Goal: Information Seeking & Learning: Learn about a topic

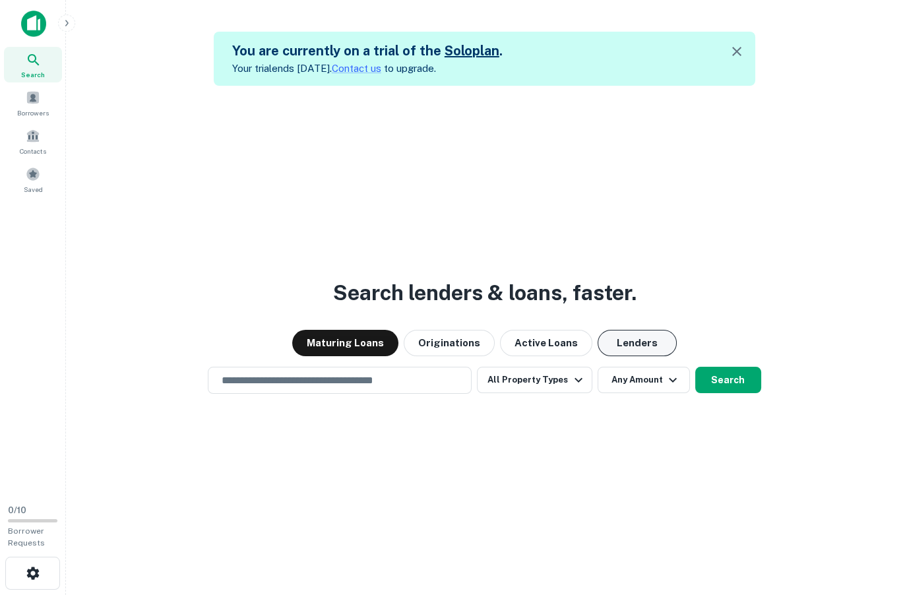
click at [622, 350] on button "Lenders" at bounding box center [637, 343] width 79 height 26
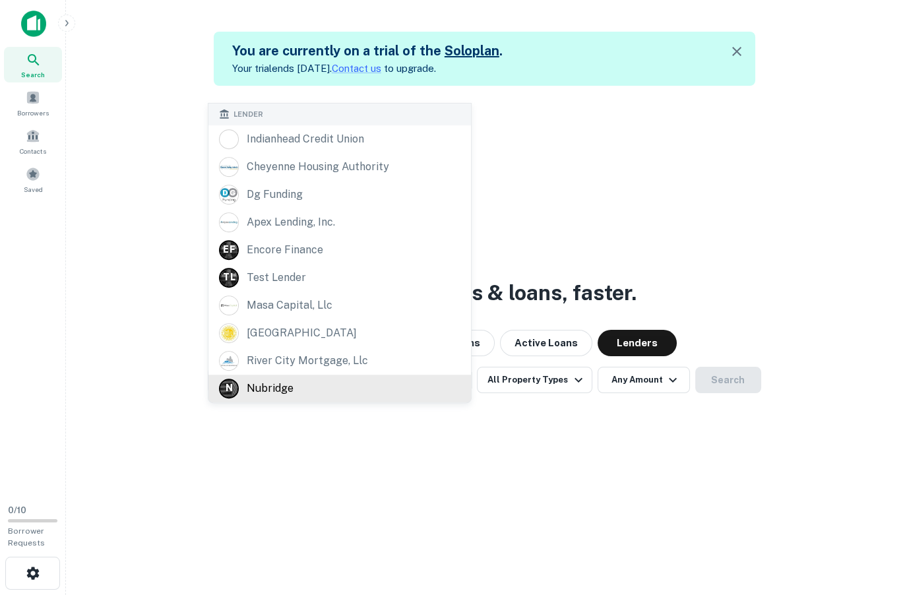
click at [354, 377] on div "​ Lender indianhead credit union cheyenne housing authority dg funding apex len…" at bounding box center [340, 380] width 264 height 27
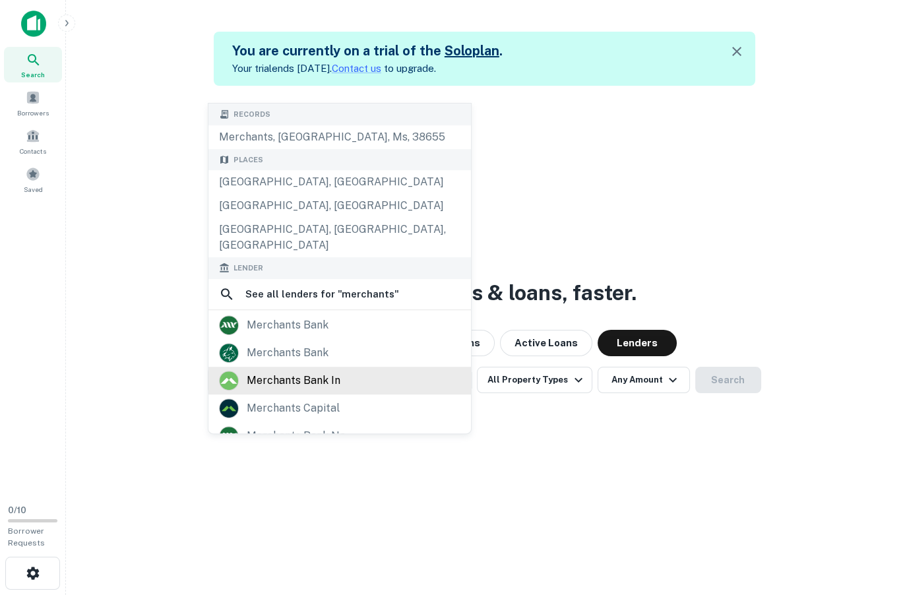
type input "*********"
click at [342, 371] on div "merchants bank in" at bounding box center [340, 381] width 242 height 20
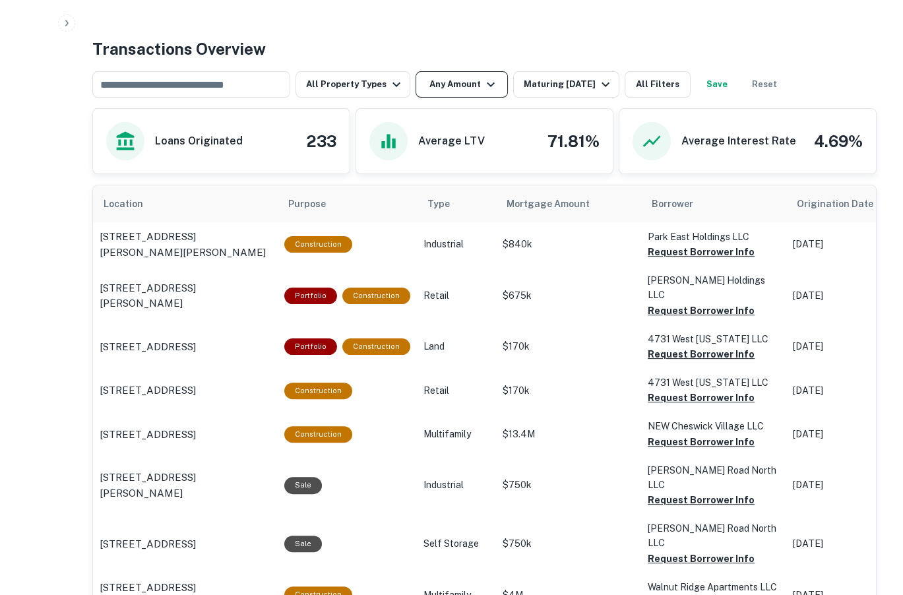
scroll to position [660, 0]
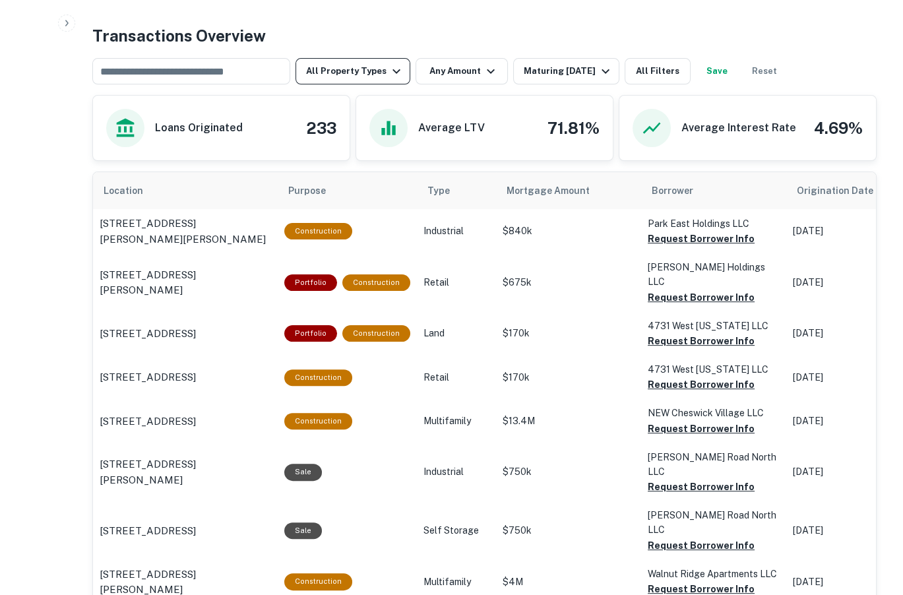
click at [394, 71] on icon "button" at bounding box center [397, 71] width 8 height 5
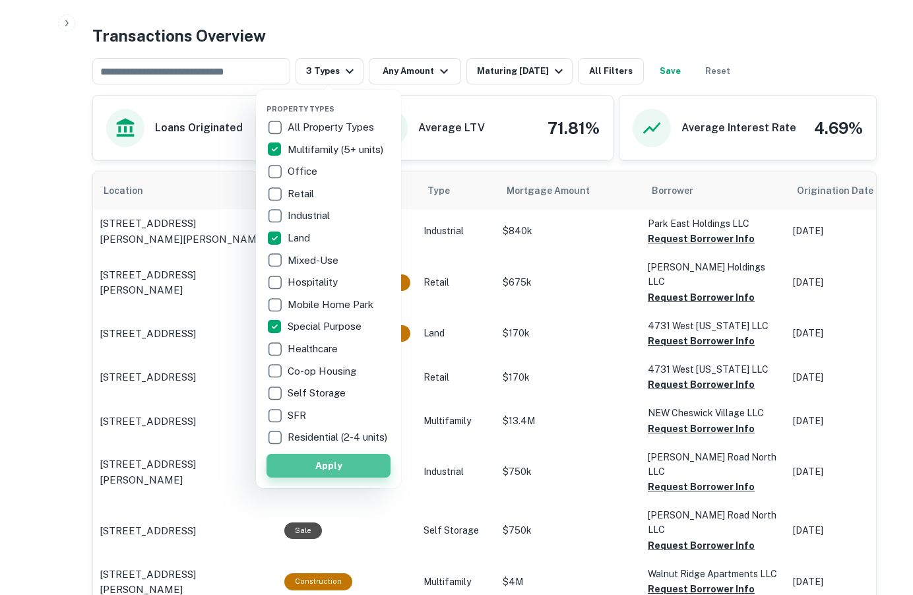
click at [329, 475] on button "Apply" at bounding box center [329, 466] width 124 height 24
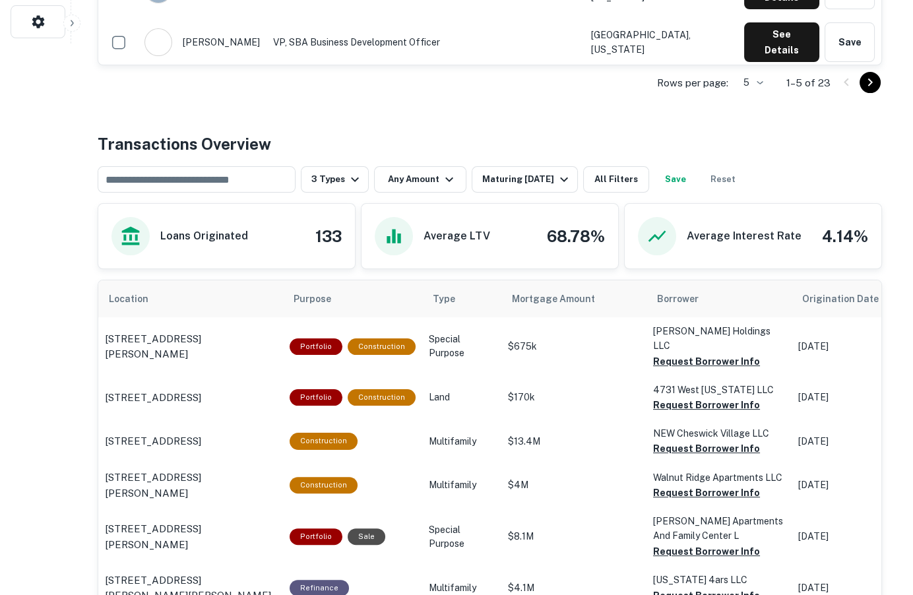
scroll to position [660, 0]
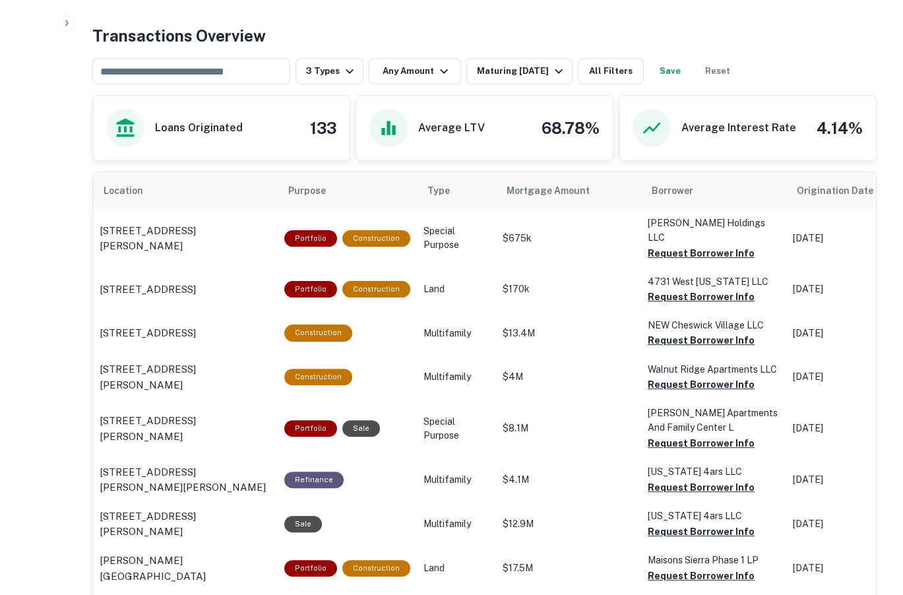
click at [501, 65] on div "Maturing [DATE]" at bounding box center [522, 71] width 90 height 16
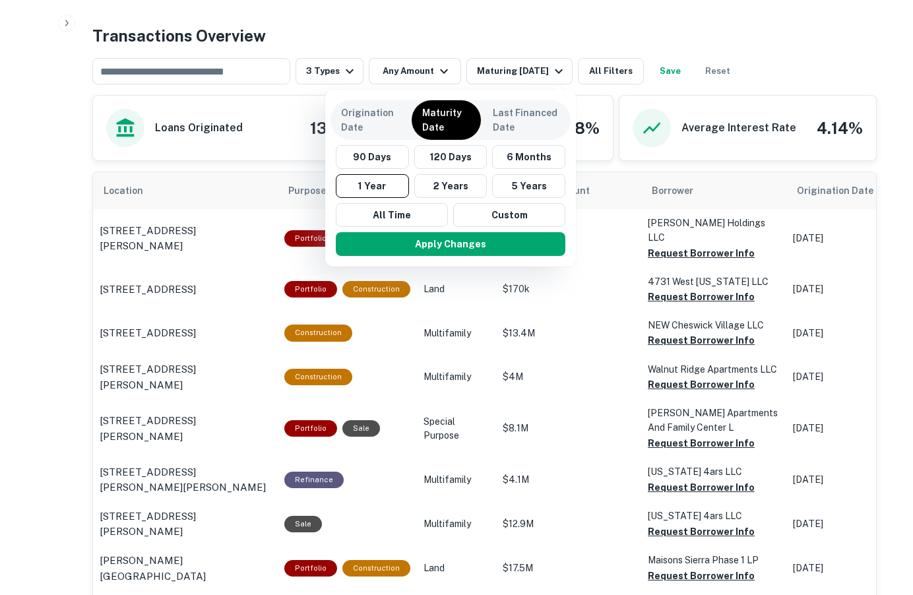
click at [45, 245] on div at bounding box center [456, 297] width 913 height 595
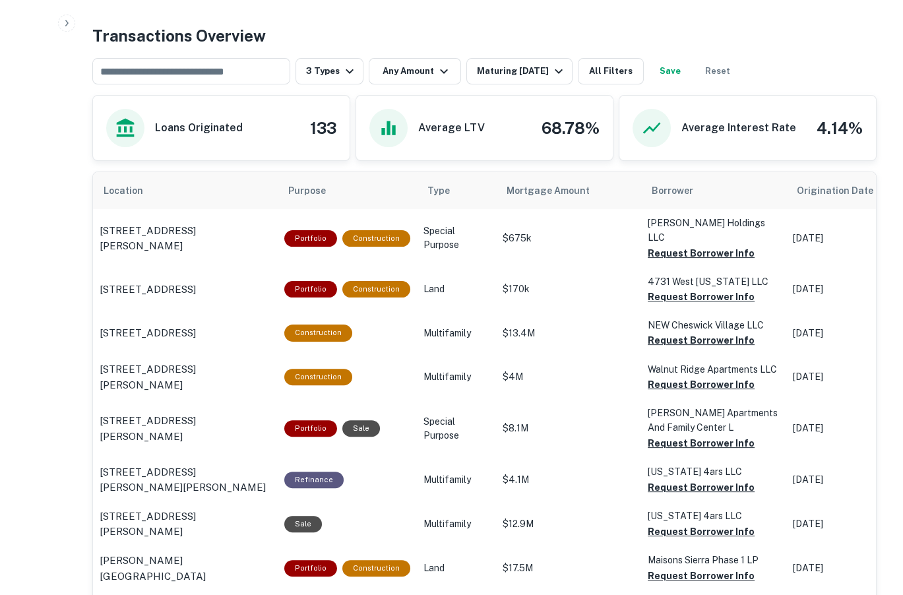
click at [507, 76] on div "Maturing [DATE]" at bounding box center [522, 71] width 90 height 16
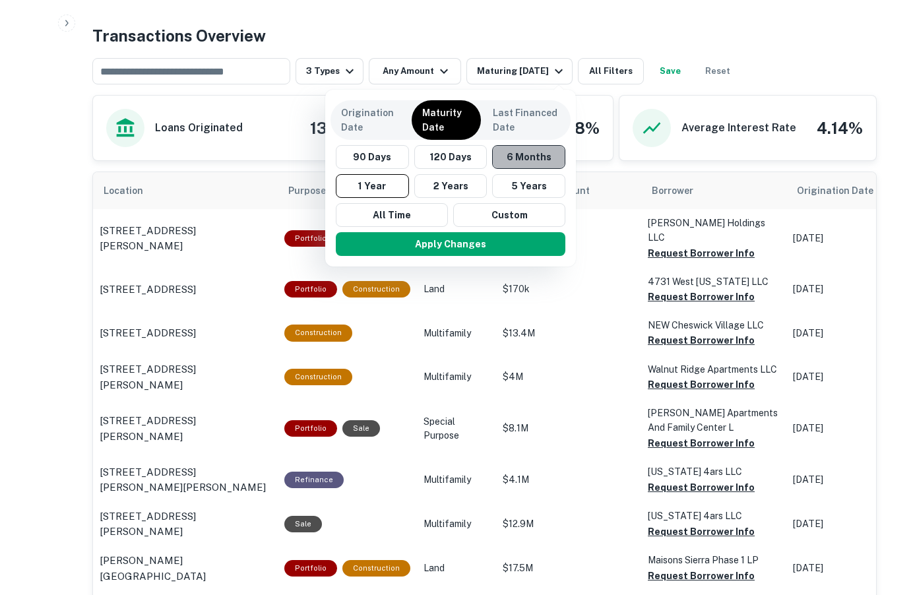
click at [520, 157] on button "6 Months" at bounding box center [528, 157] width 73 height 24
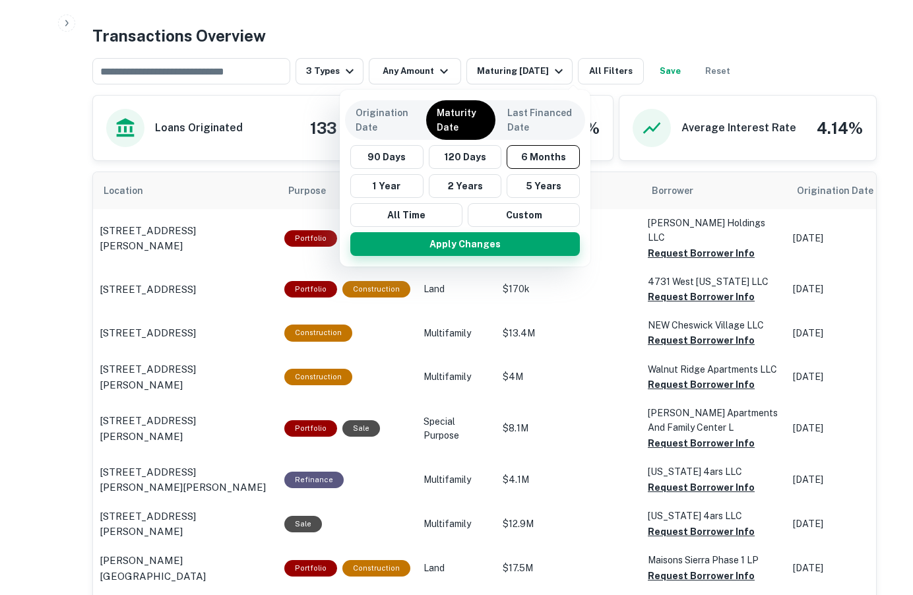
click at [482, 247] on button "Apply Changes" at bounding box center [465, 244] width 230 height 24
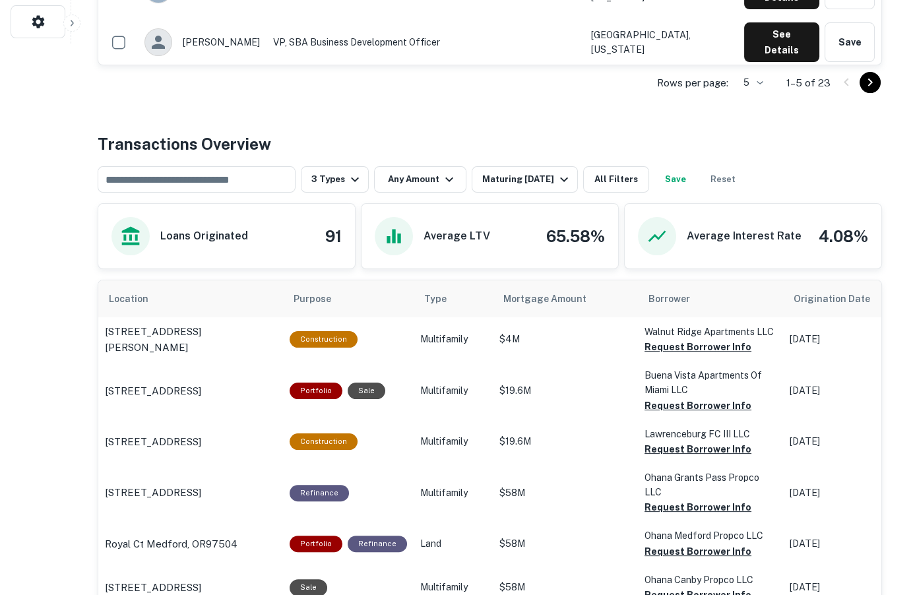
scroll to position [660, 0]
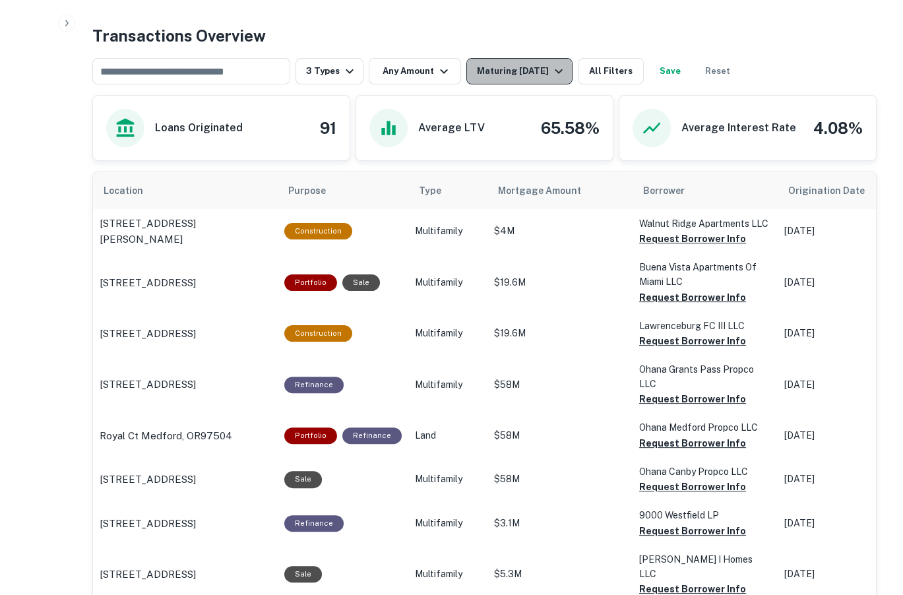
click at [562, 73] on div "Maturing [DATE]" at bounding box center [522, 71] width 90 height 16
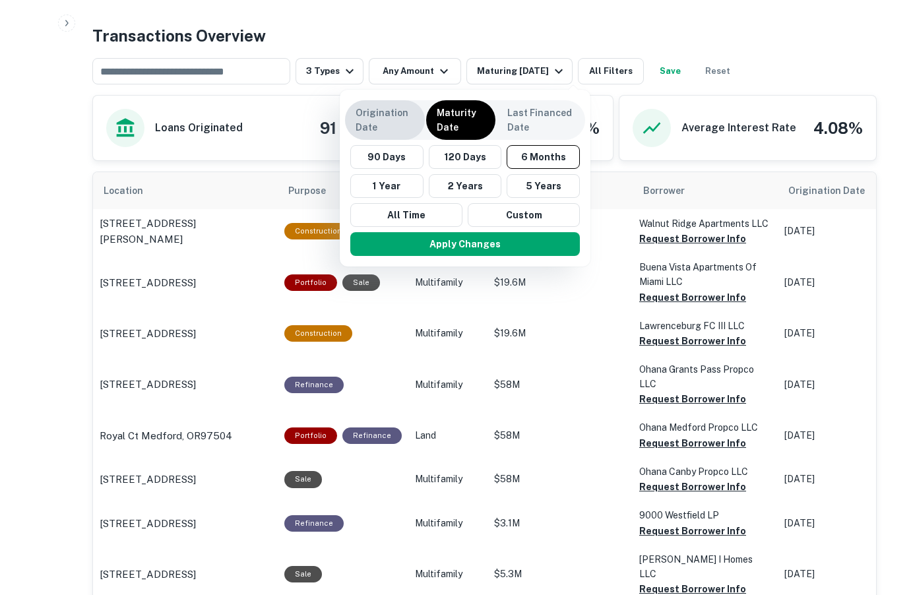
click at [393, 114] on p "Origination Date" at bounding box center [385, 120] width 59 height 29
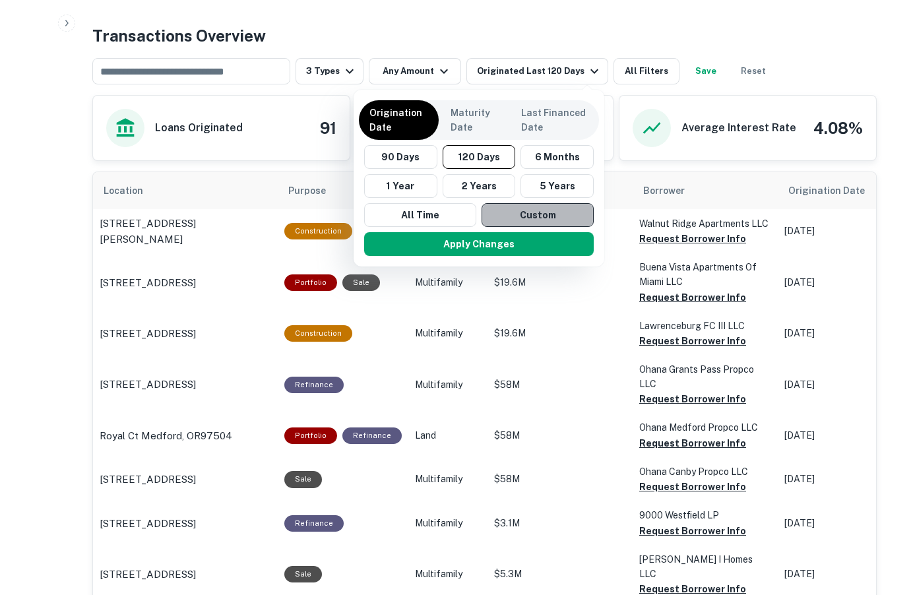
click at [529, 217] on button "Custom" at bounding box center [538, 215] width 112 height 24
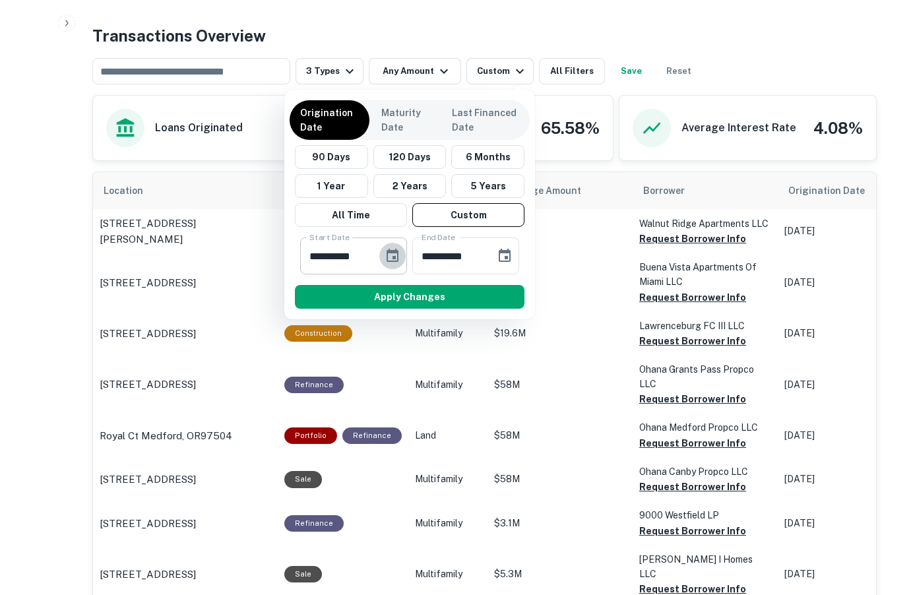
click at [394, 259] on icon "Choose date, selected date is Feb 17, 2025" at bounding box center [393, 255] width 12 height 13
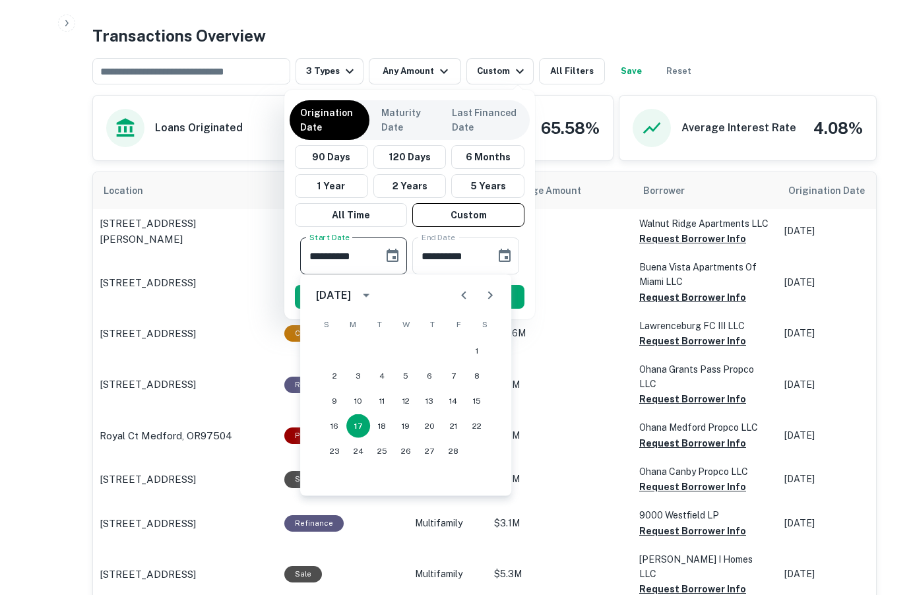
click at [374, 295] on icon "calendar view is open, switch to year view" at bounding box center [366, 296] width 16 height 16
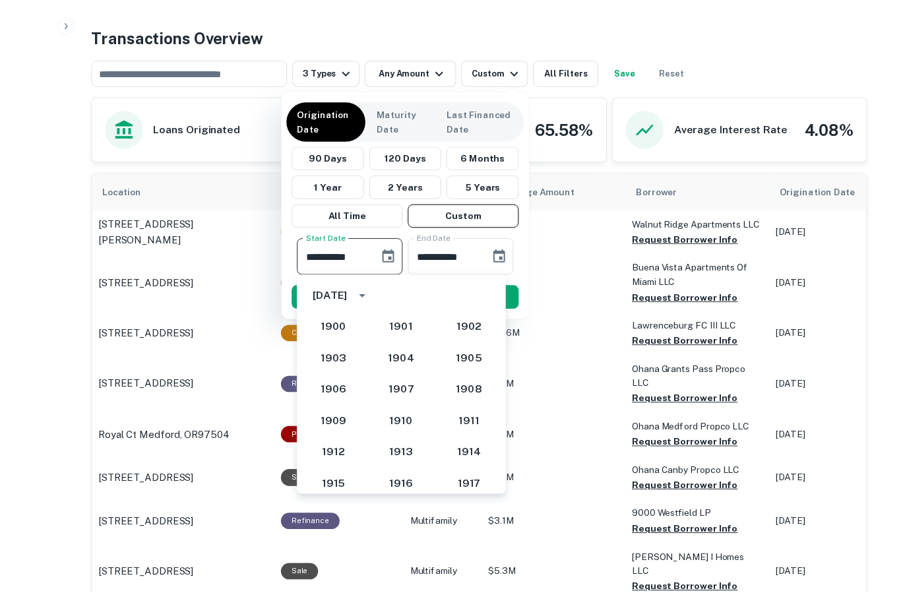
scroll to position [1146, 0]
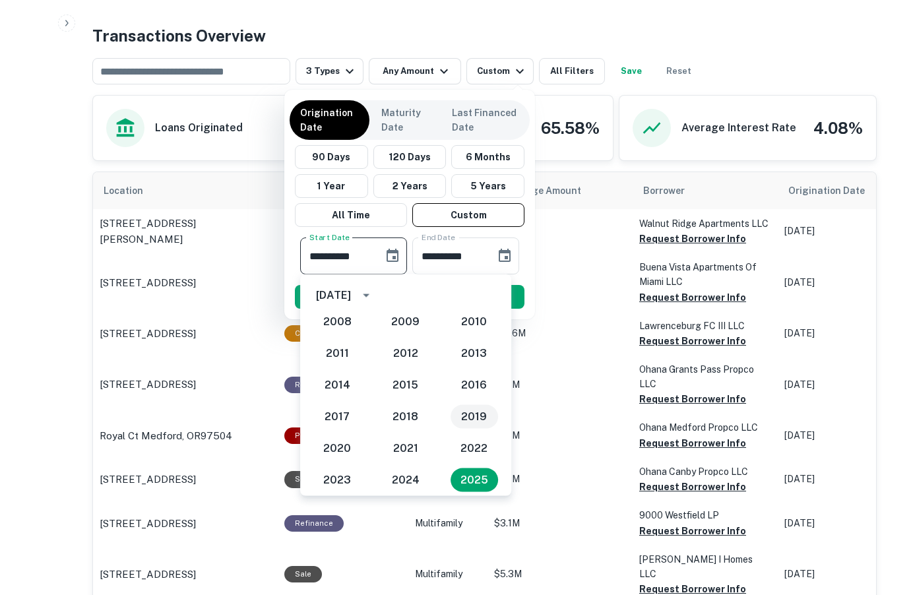
click at [460, 416] on button "2019" at bounding box center [475, 417] width 48 height 24
type input "**********"
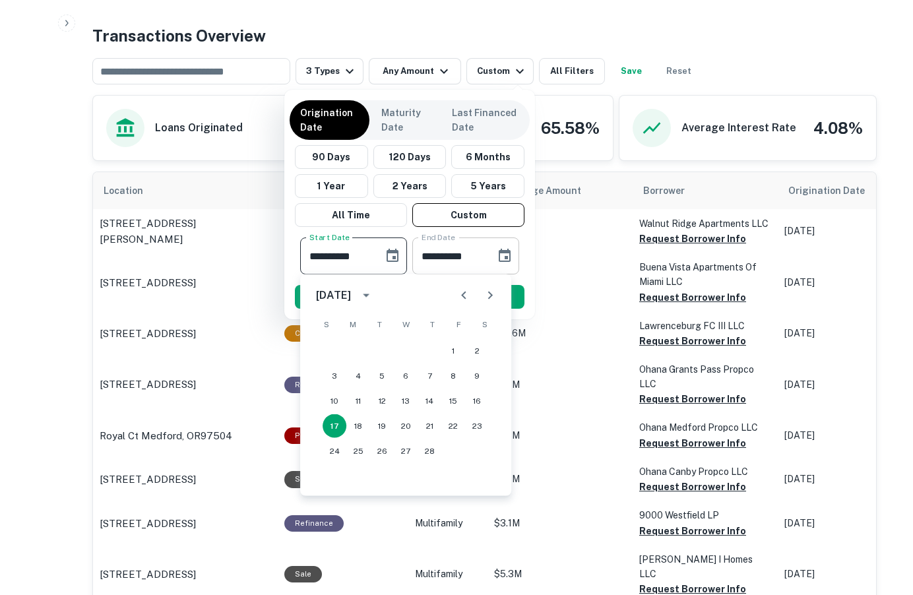
click at [443, 263] on input "**********" at bounding box center [449, 256] width 74 height 37
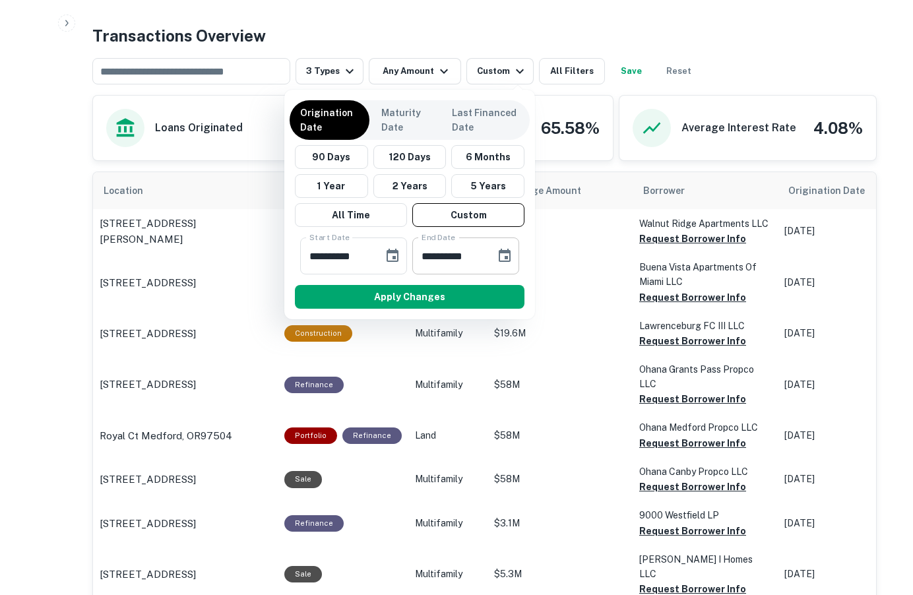
click at [455, 255] on input "**********" at bounding box center [449, 256] width 74 height 37
click at [508, 254] on icon "Choose date, selected date is Aug 16, 2025" at bounding box center [505, 256] width 16 height 16
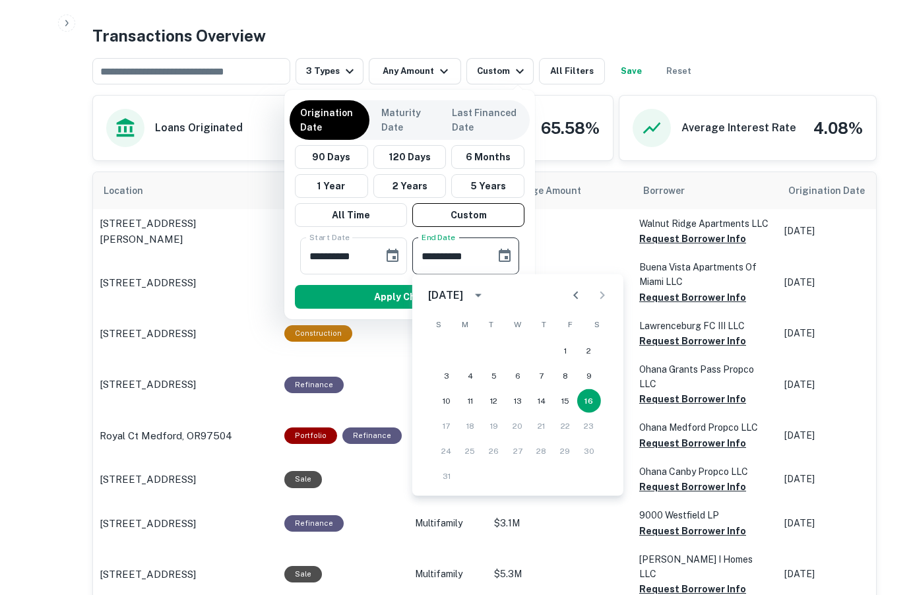
click at [486, 294] on icon "calendar view is open, switch to year view" at bounding box center [479, 296] width 16 height 16
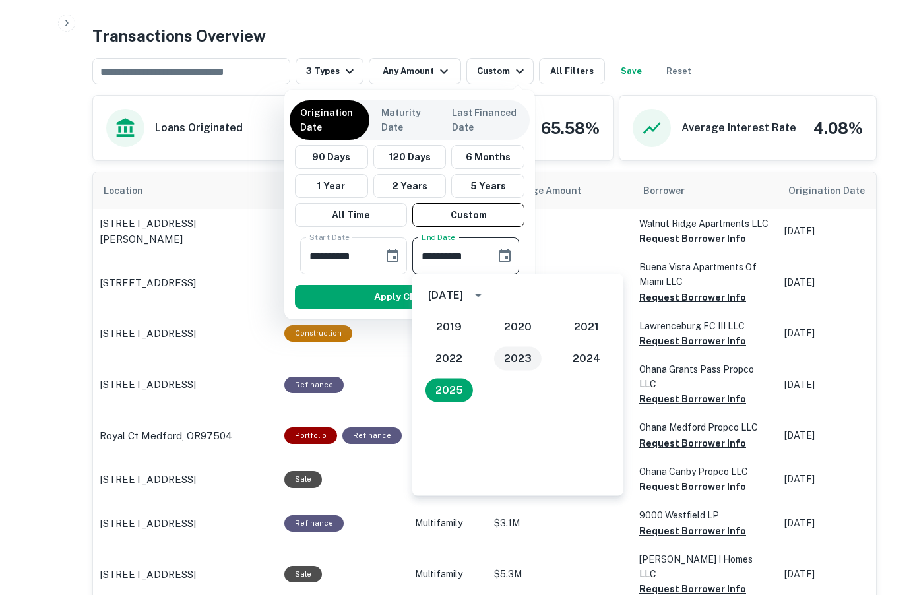
click at [509, 356] on button "2023" at bounding box center [518, 359] width 48 height 24
type input "**********"
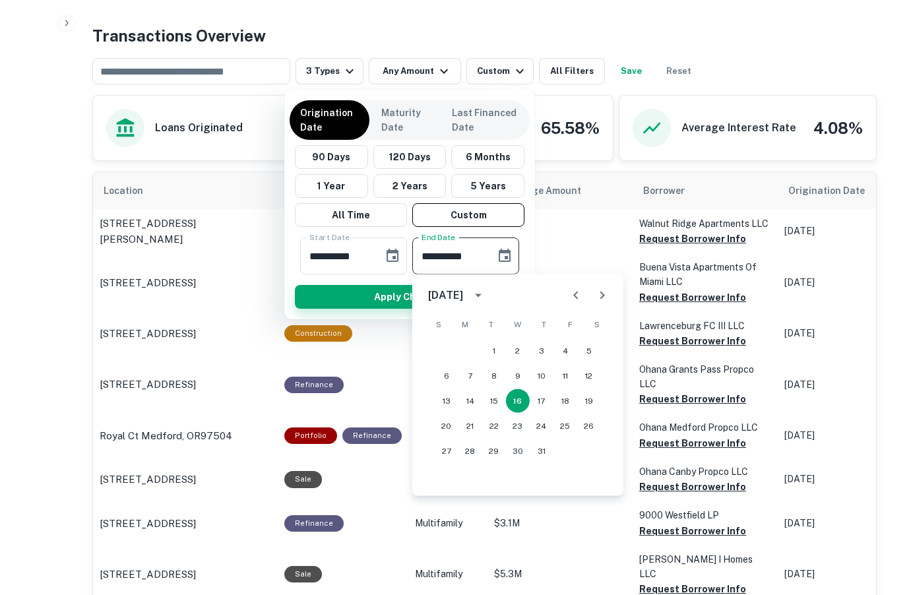
click at [394, 297] on button "Apply Changes" at bounding box center [410, 297] width 230 height 24
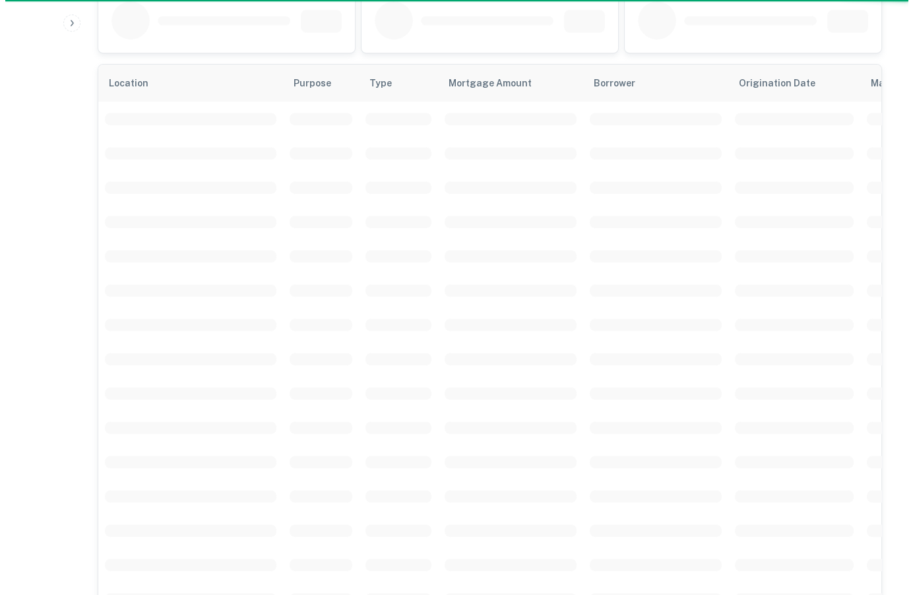
scroll to position [552, 0]
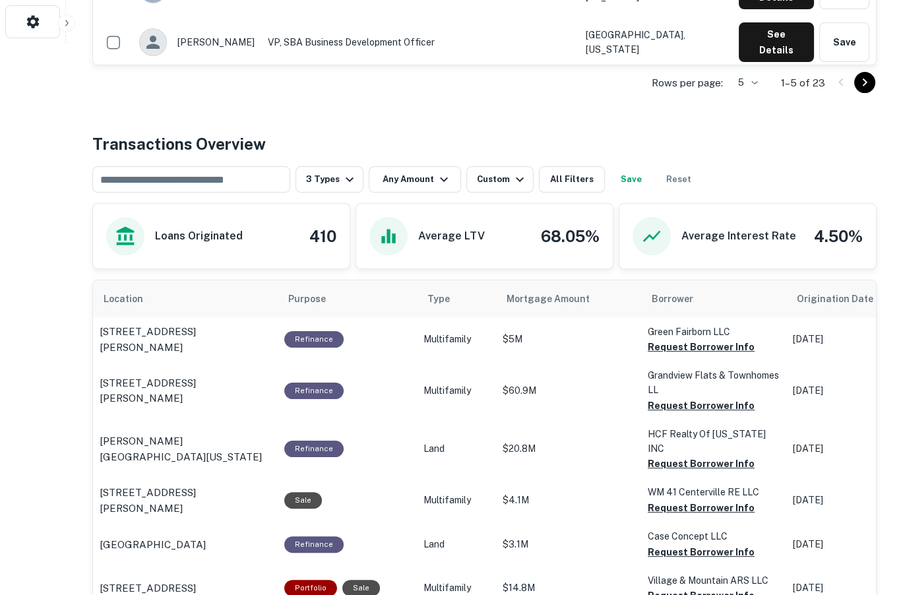
click at [569, 183] on button "All Filters" at bounding box center [572, 179] width 66 height 26
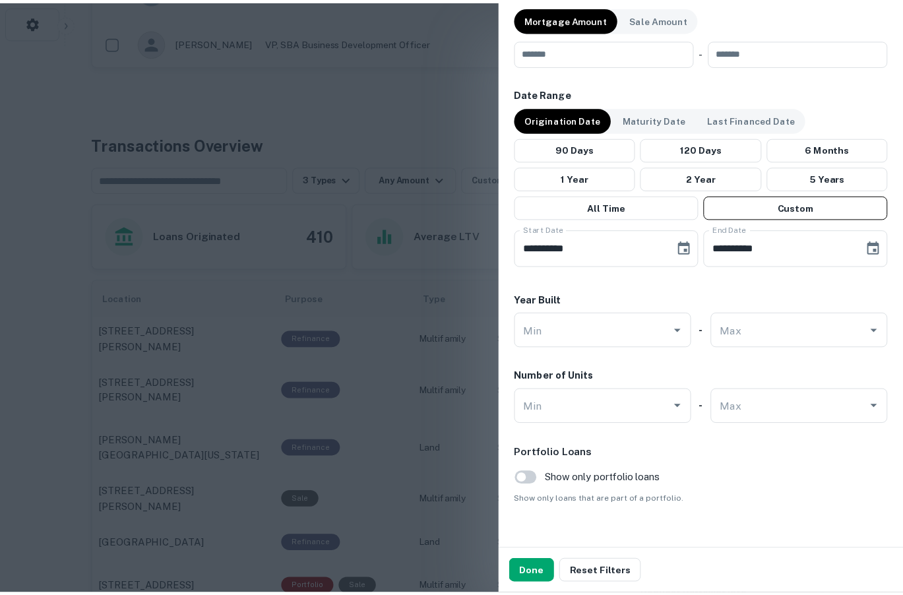
scroll to position [720, 0]
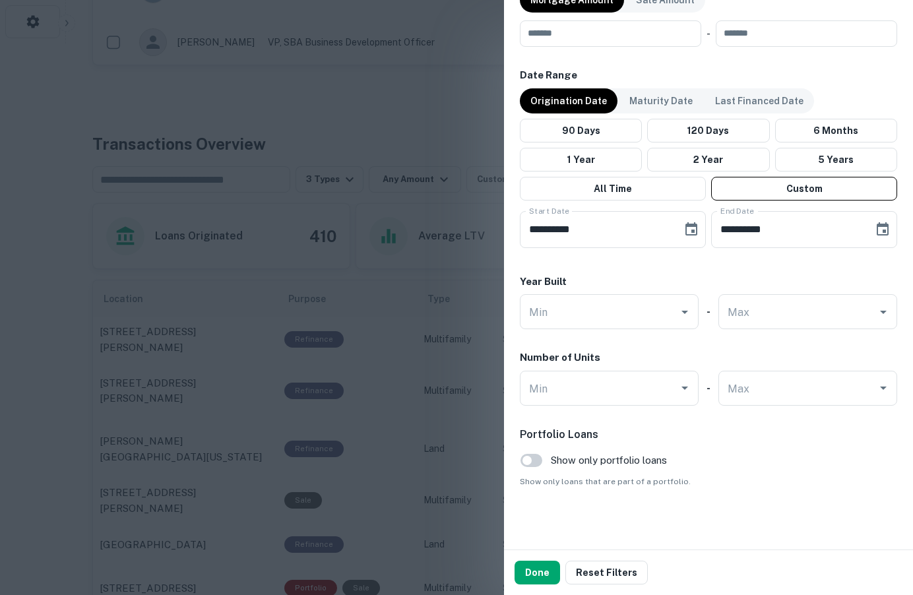
click at [36, 377] on div at bounding box center [456, 297] width 913 height 595
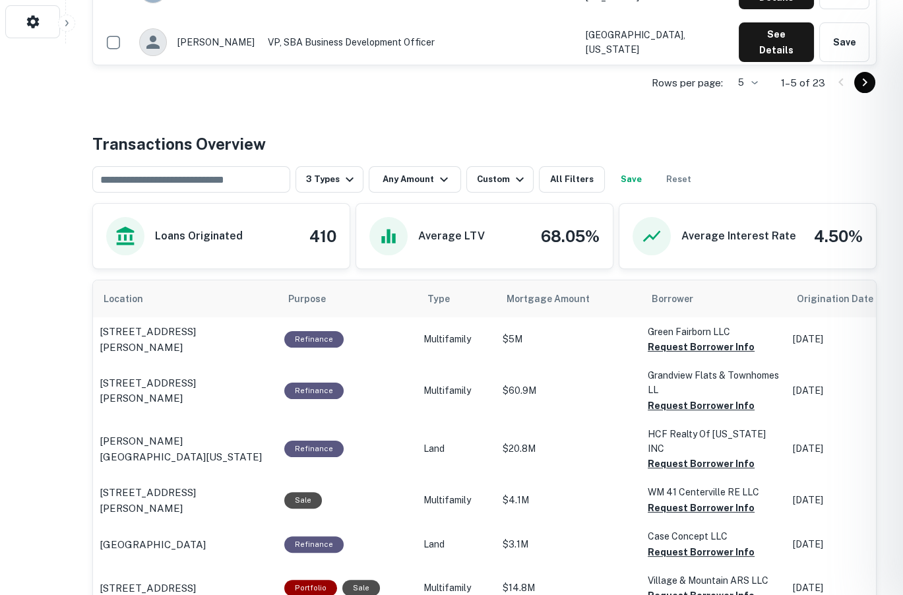
click at [36, 377] on div at bounding box center [451, 297] width 903 height 595
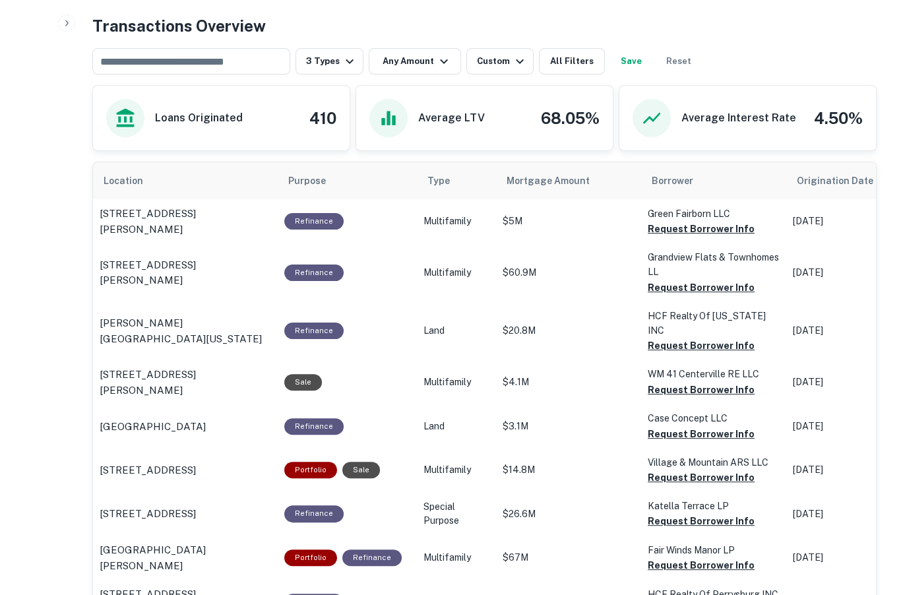
scroll to position [684, 0]
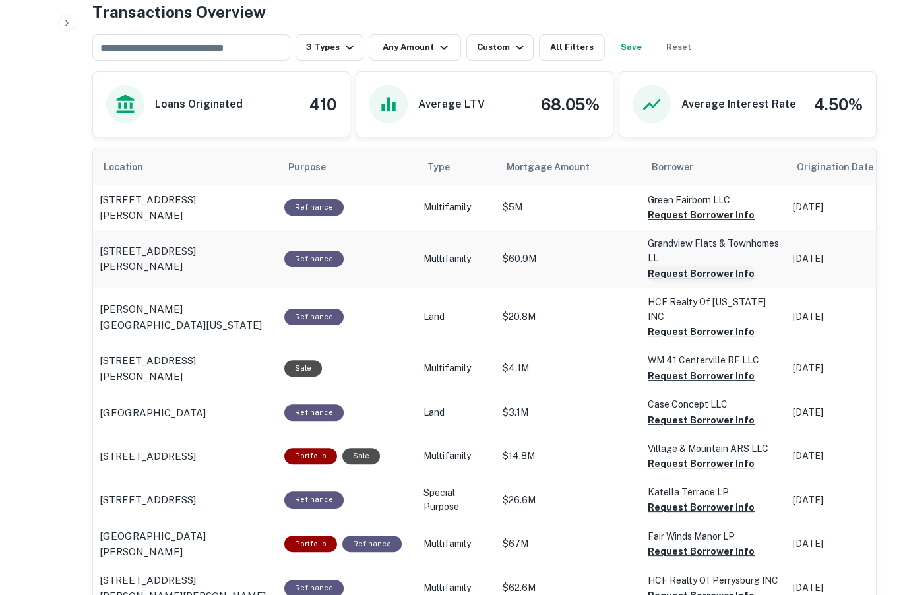
click at [693, 223] on button "Request Borrower Info" at bounding box center [701, 215] width 107 height 16
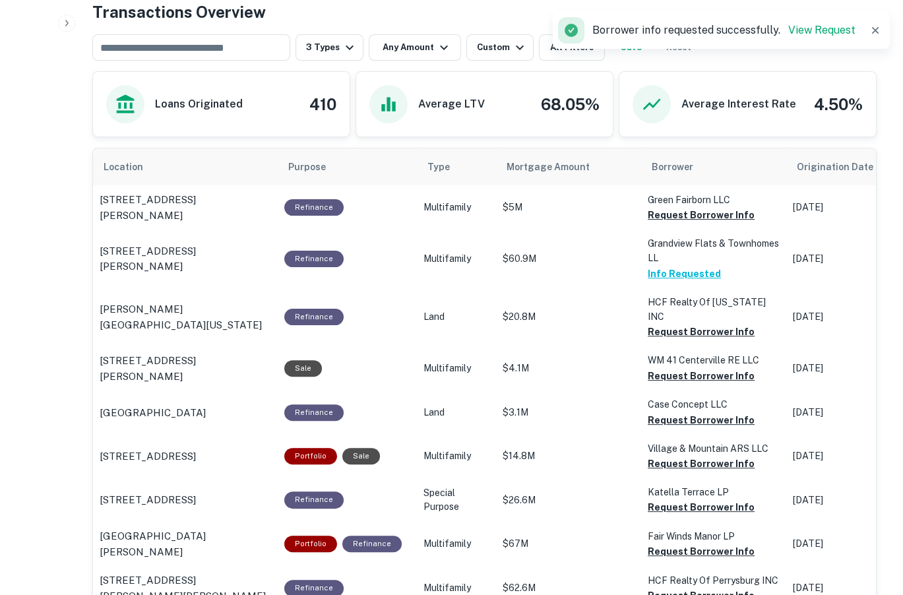
drag, startPoint x: 49, startPoint y: 328, endPoint x: 49, endPoint y: 338, distance: 9.9
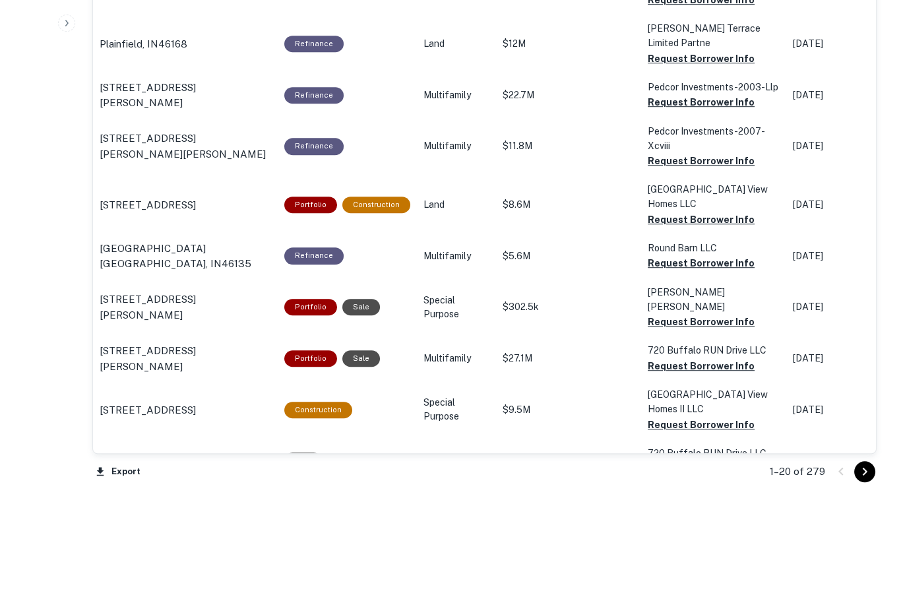
scroll to position [1410, 0]
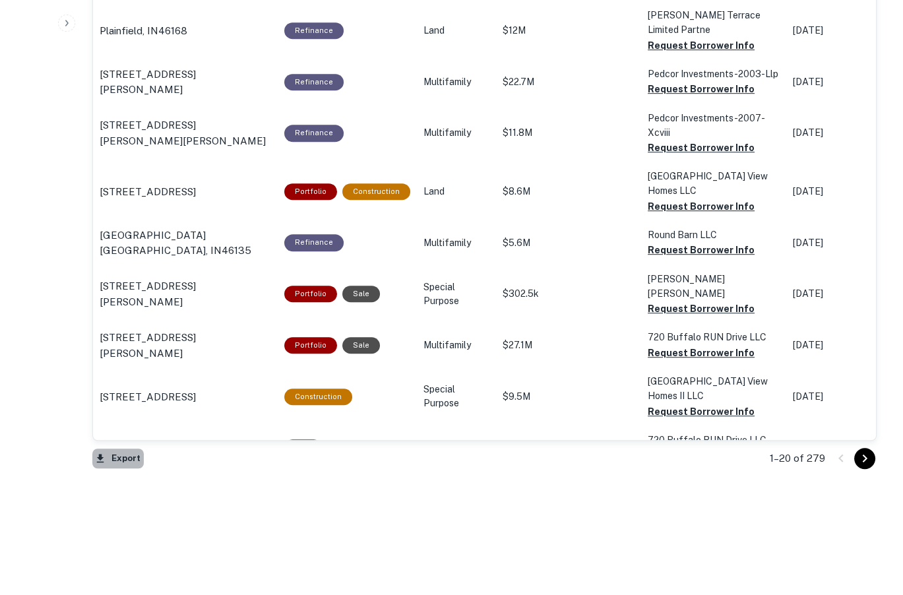
click at [124, 458] on button "Export" at bounding box center [117, 459] width 51 height 20
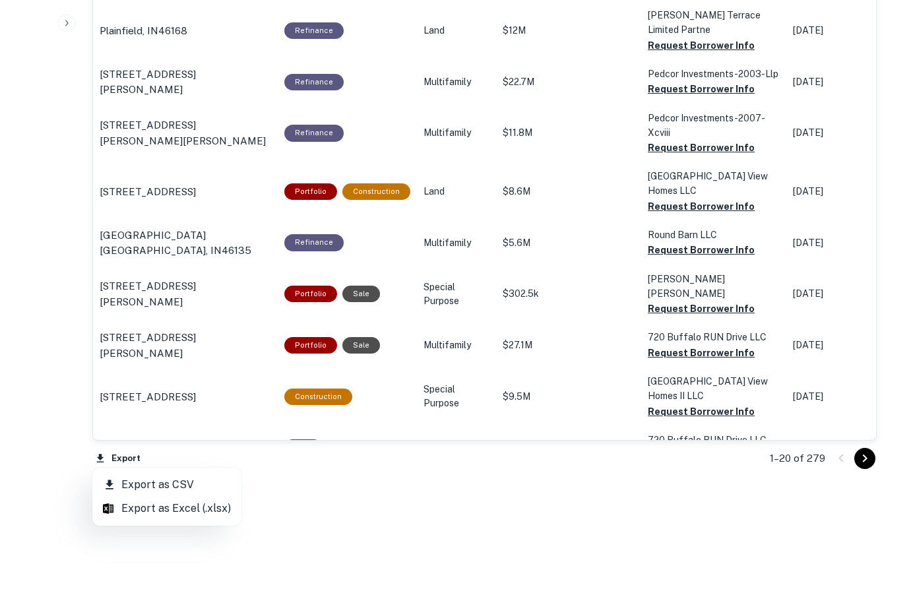
click at [154, 508] on li "Export as Excel (.xlsx)" at bounding box center [166, 509] width 149 height 24
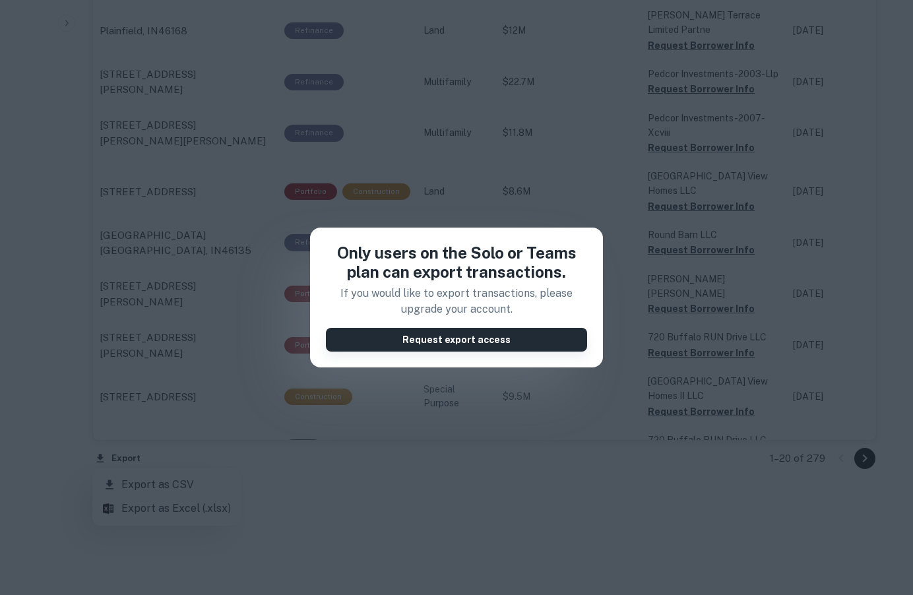
click at [488, 337] on button "Request export access" at bounding box center [456, 340] width 261 height 24
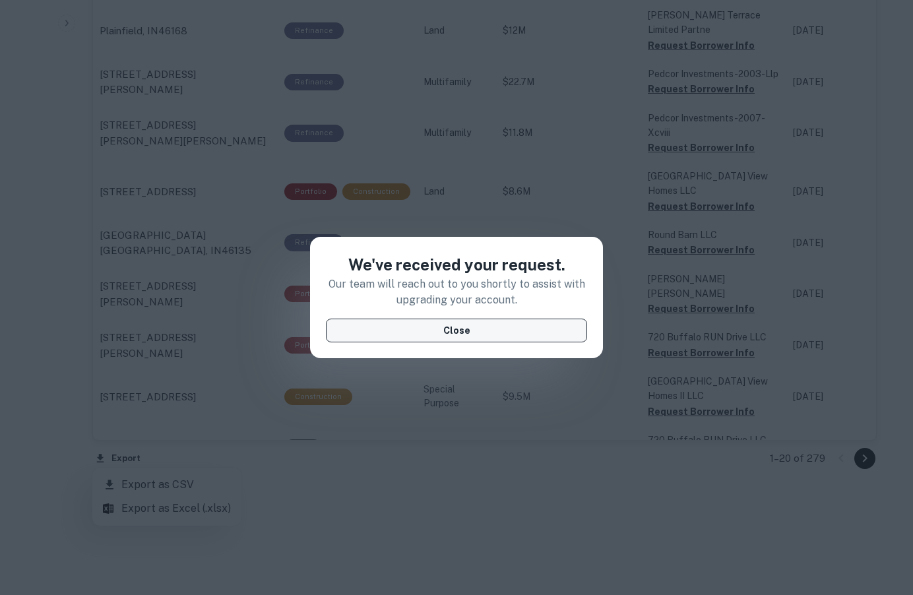
click at [443, 331] on button "Close" at bounding box center [456, 331] width 261 height 24
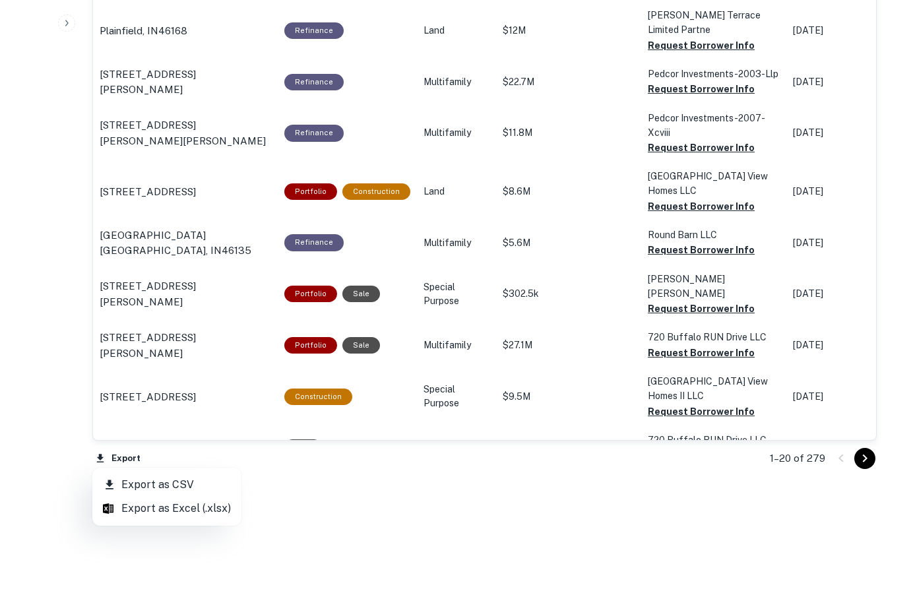
click at [168, 479] on li "Export as CSV" at bounding box center [166, 485] width 149 height 24
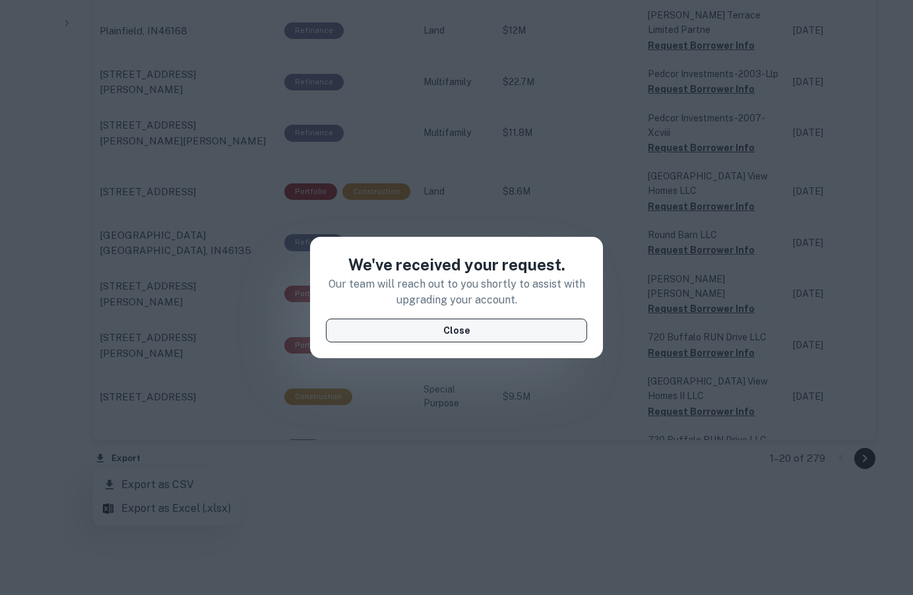
click at [451, 336] on button "Close" at bounding box center [456, 331] width 261 height 24
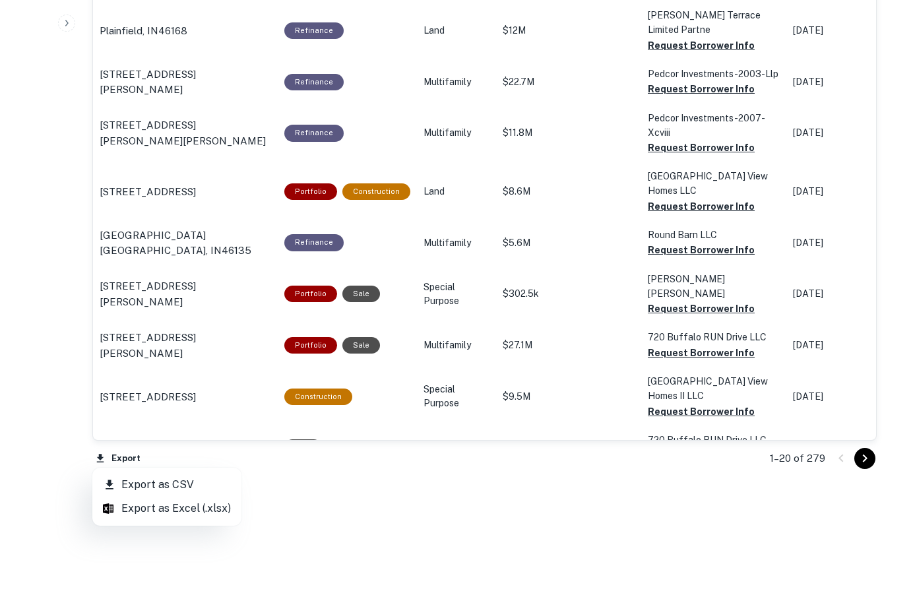
click at [76, 399] on div at bounding box center [456, 297] width 913 height 595
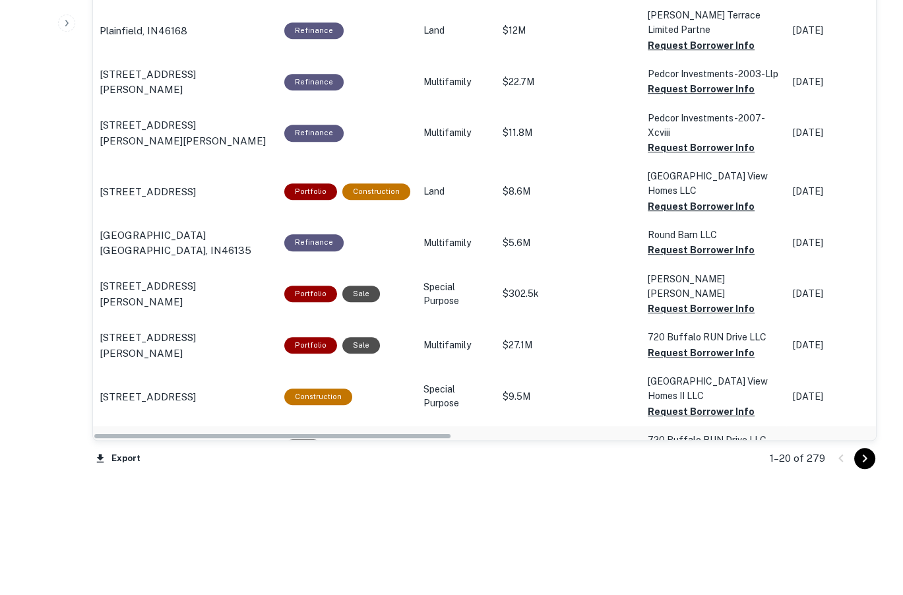
click at [113, 440] on p "[STREET_ADDRESS]" at bounding box center [148, 448] width 96 height 16
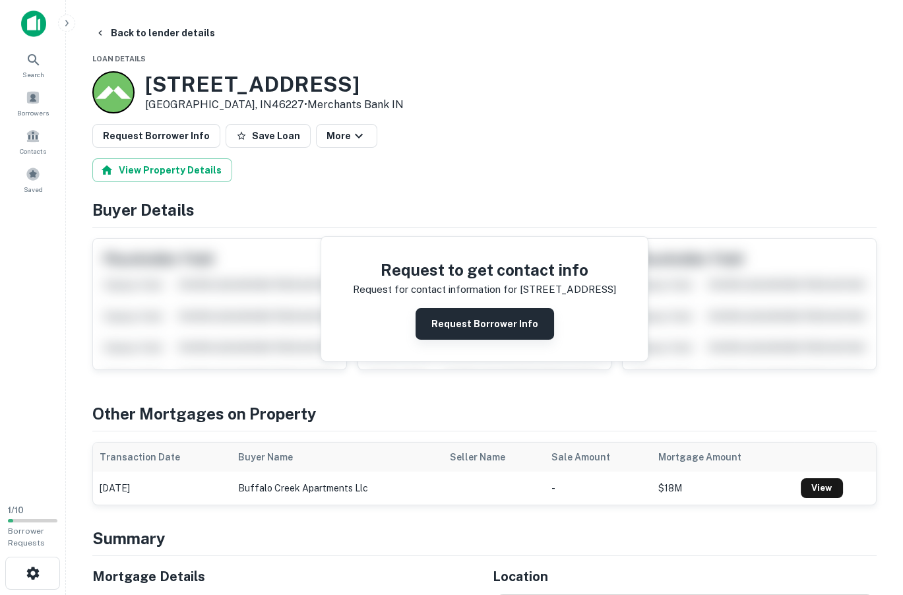
click at [518, 325] on button "Request Borrower Info" at bounding box center [485, 324] width 139 height 32
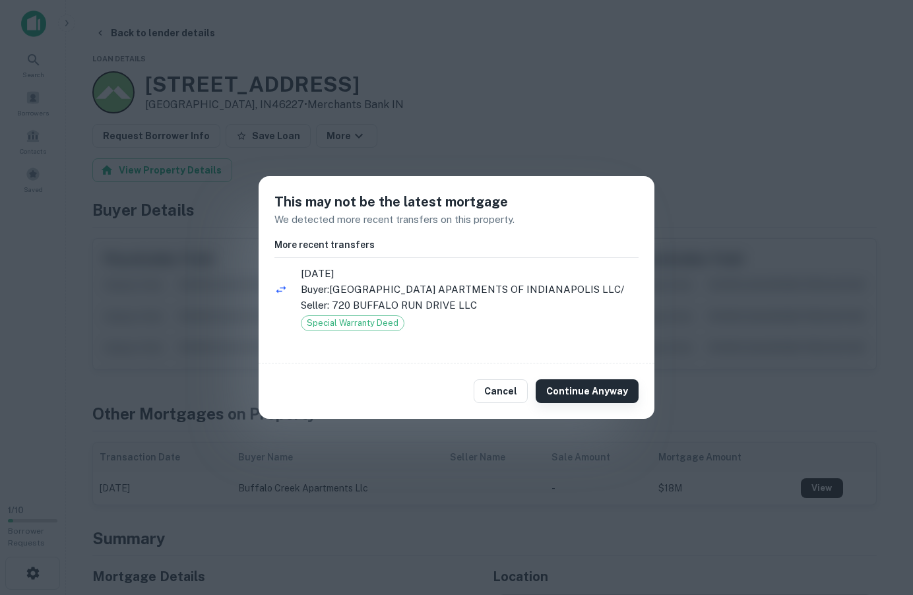
click at [588, 387] on button "Continue Anyway" at bounding box center [587, 391] width 103 height 24
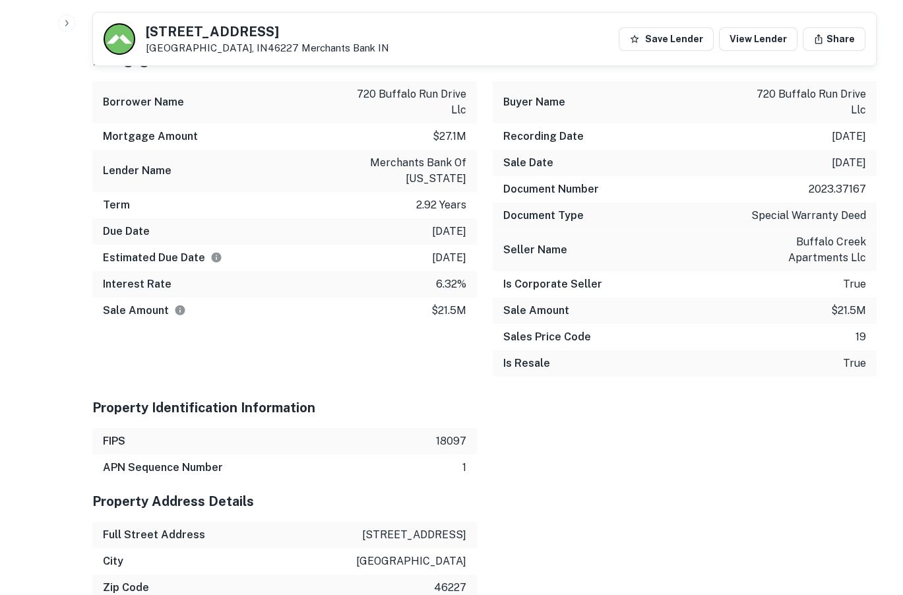
scroll to position [1056, 0]
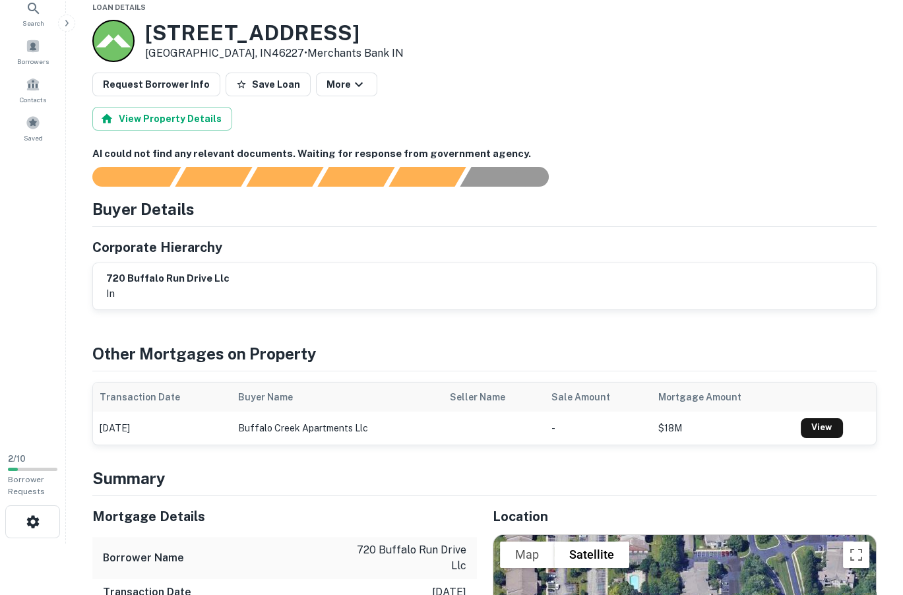
scroll to position [0, 0]
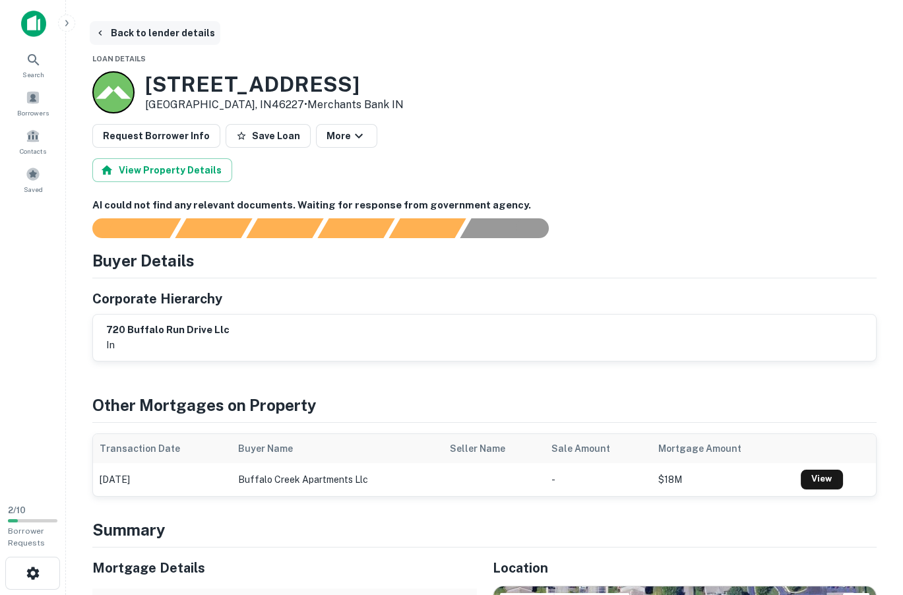
click at [96, 30] on icon "button" at bounding box center [100, 33] width 11 height 11
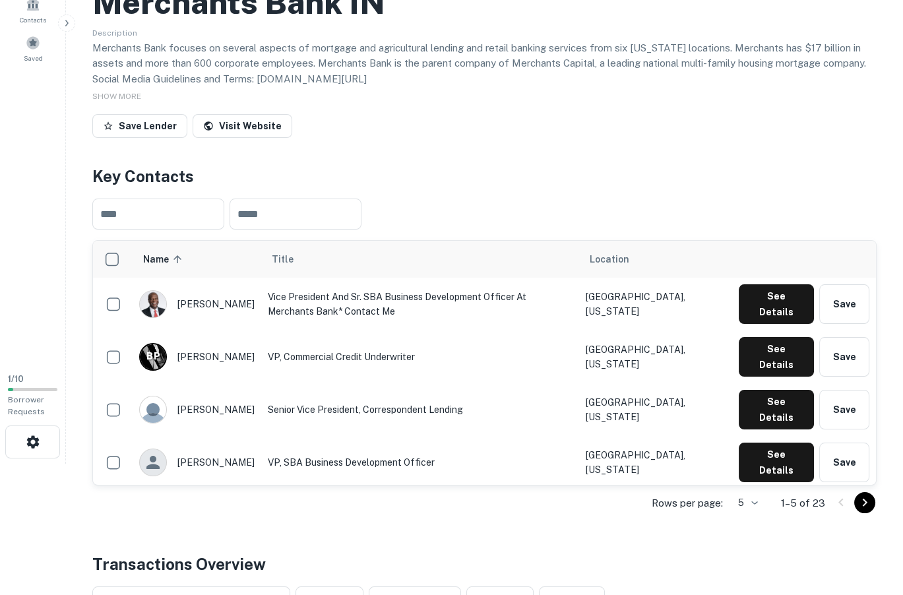
scroll to position [132, 0]
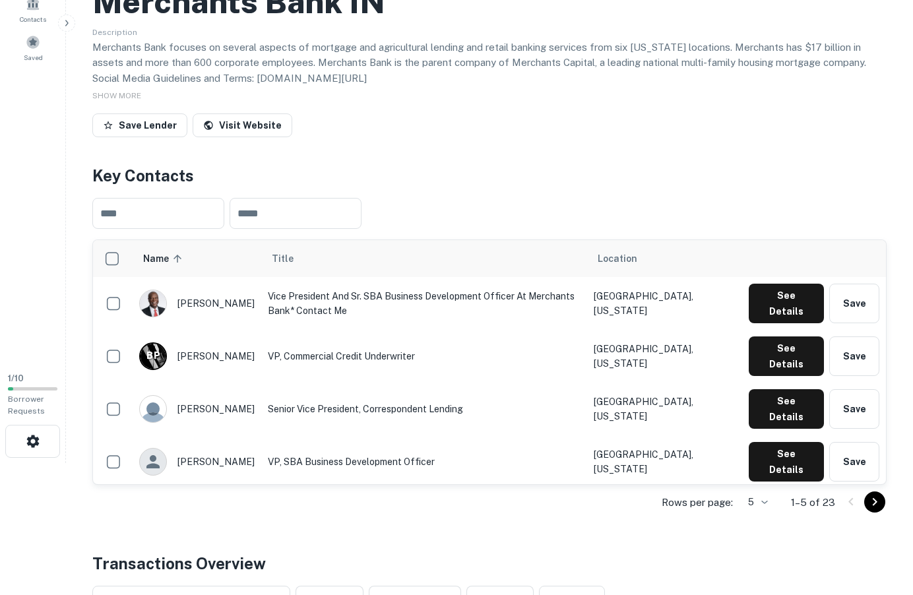
click at [757, 463] on body "Search Borrowers Contacts Saved 1 / 10 Borrower Requests Back to search Merchan…" at bounding box center [456, 165] width 913 height 595
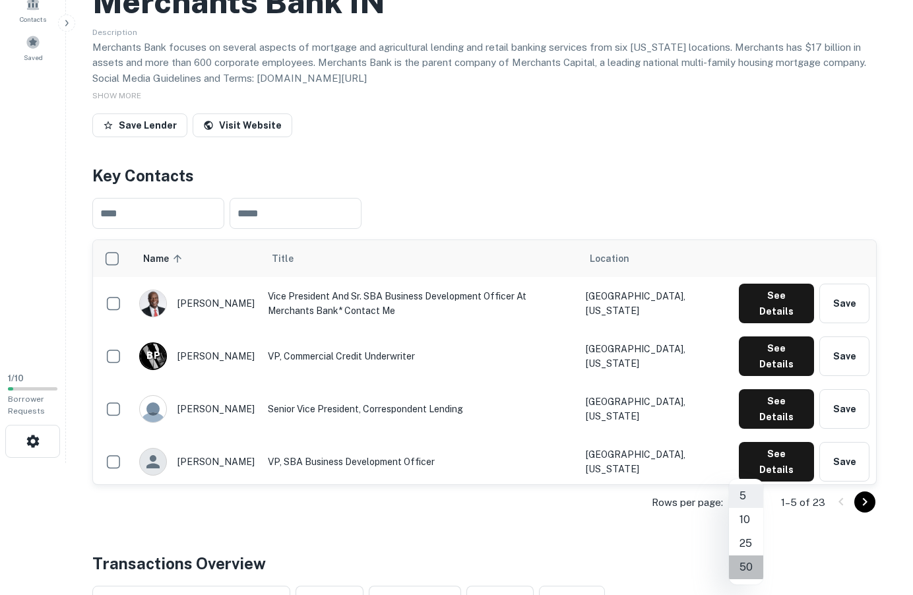
click at [755, 564] on li "50" at bounding box center [746, 568] width 34 height 24
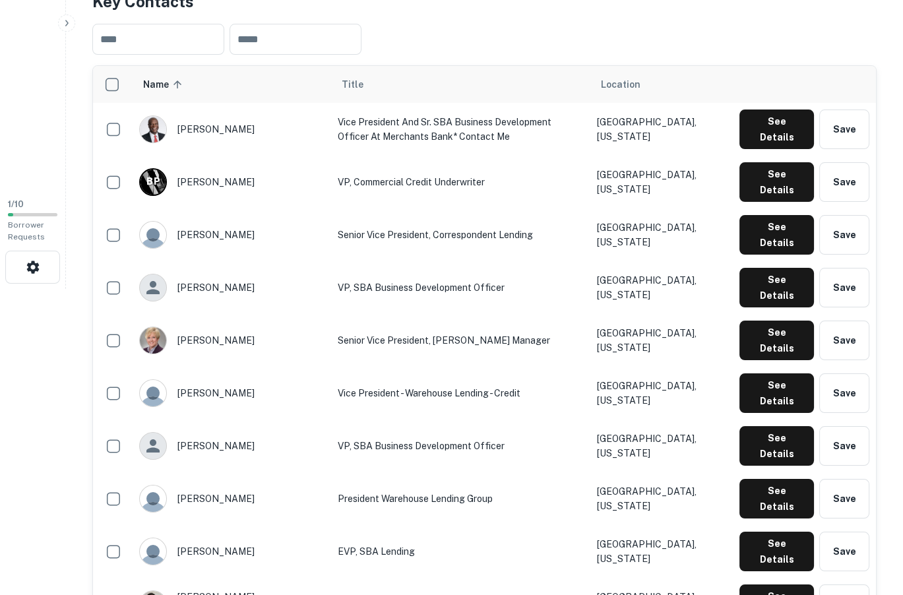
scroll to position [0, 0]
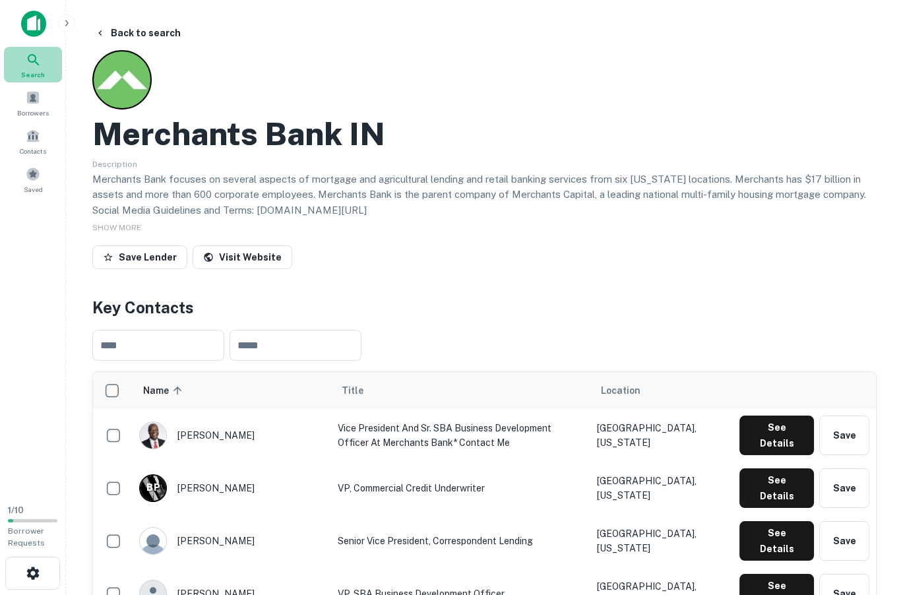
click at [37, 60] on icon at bounding box center [34, 60] width 16 height 16
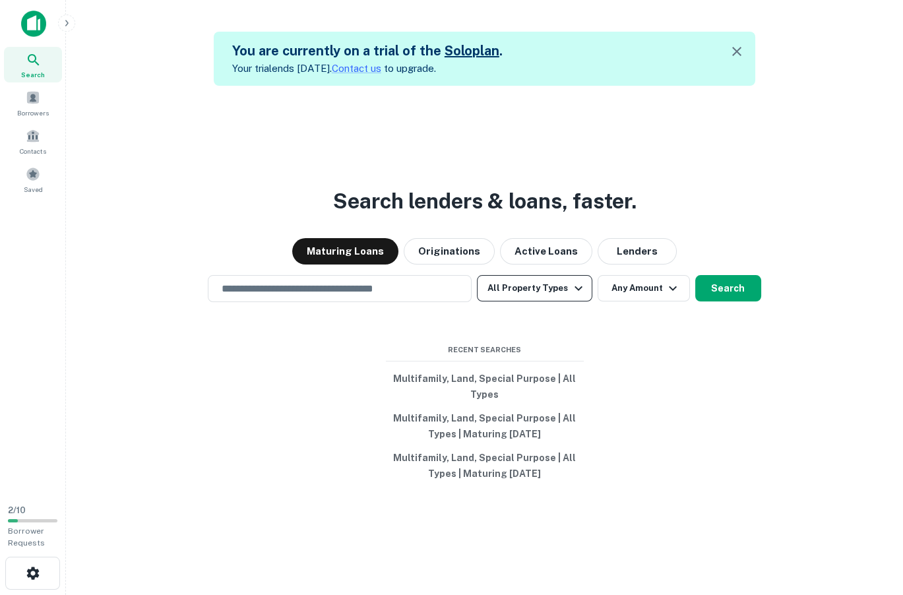
click at [562, 295] on button "All Property Types" at bounding box center [534, 288] width 115 height 26
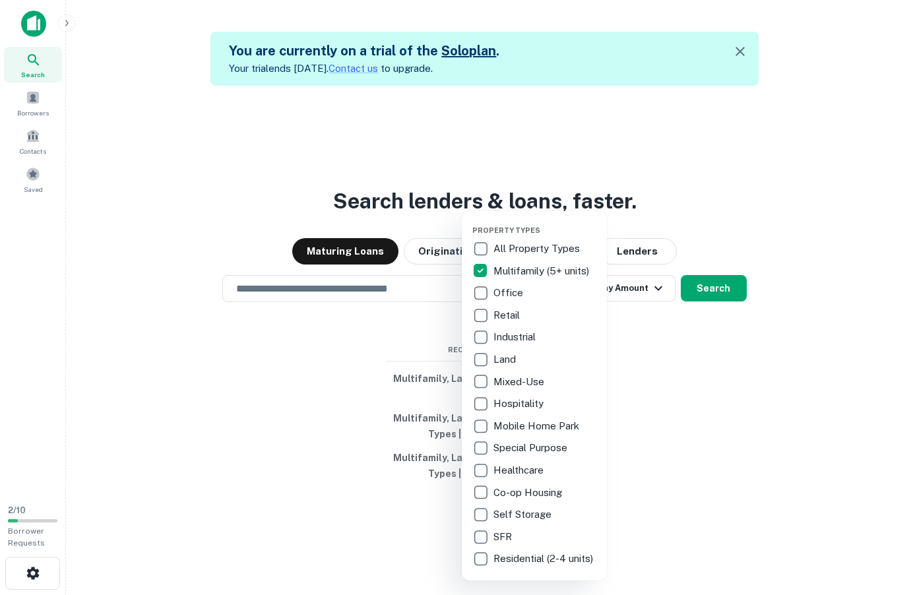
click at [701, 352] on div at bounding box center [456, 297] width 913 height 595
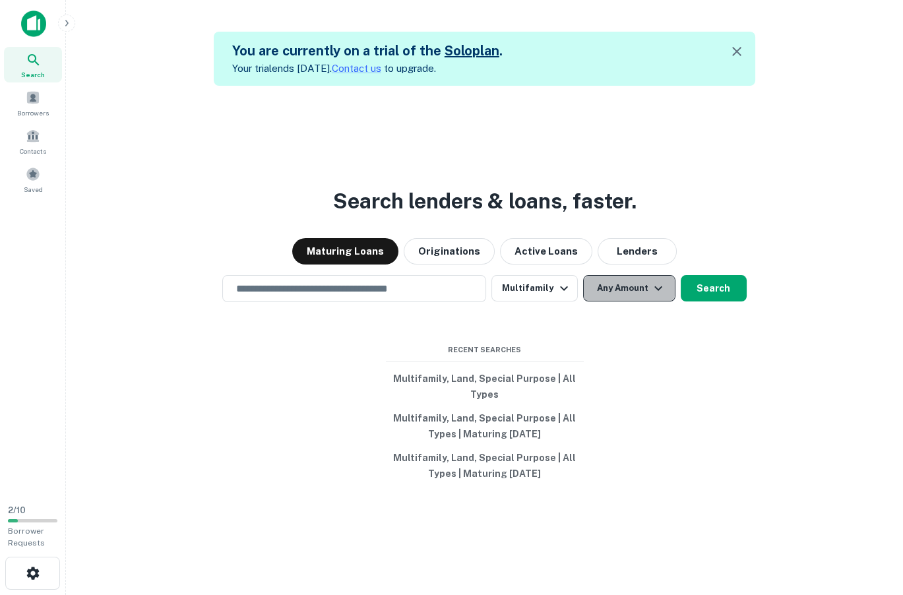
click at [643, 291] on button "Any Amount" at bounding box center [629, 288] width 92 height 26
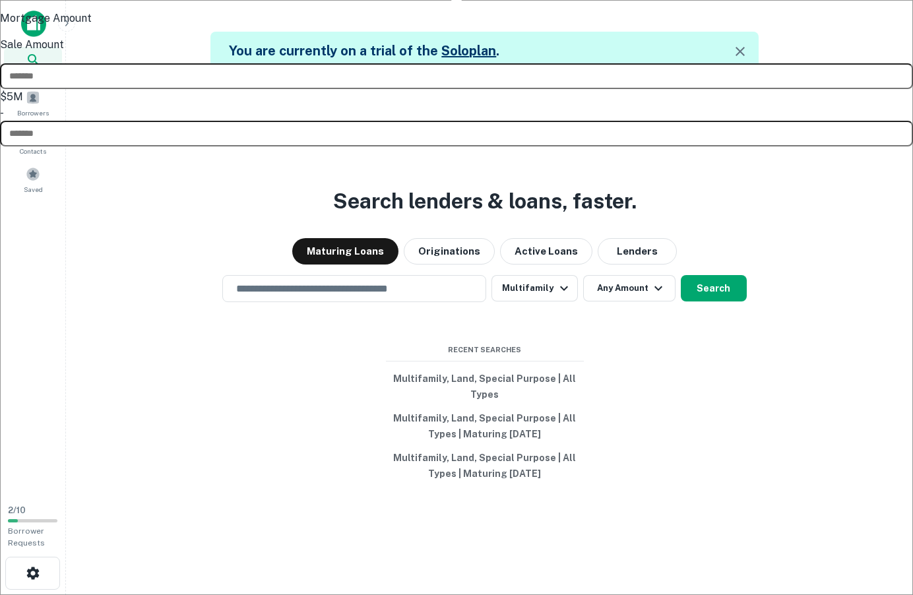
type input "*******"
click at [703, 293] on div at bounding box center [456, 297] width 913 height 595
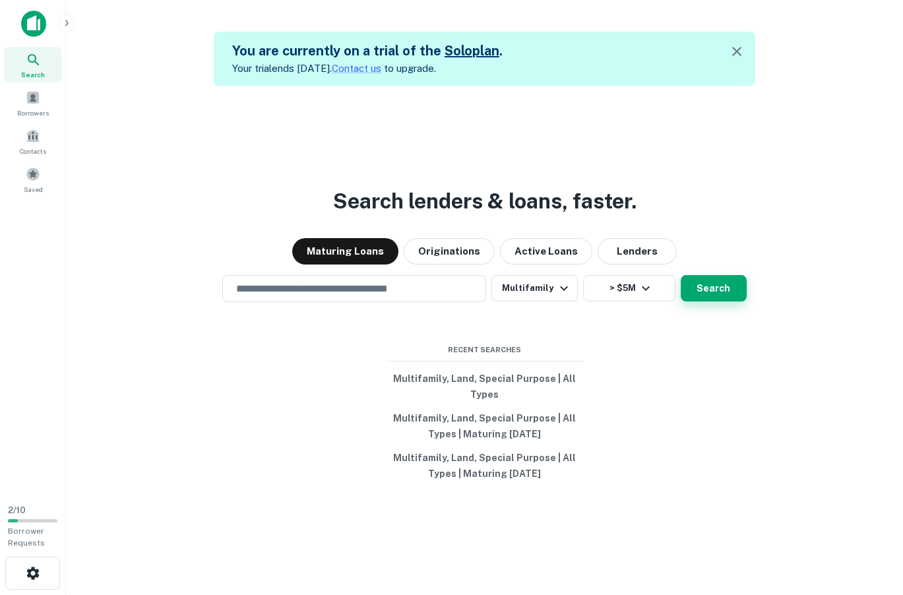
click at [707, 280] on button "Search" at bounding box center [714, 288] width 66 height 26
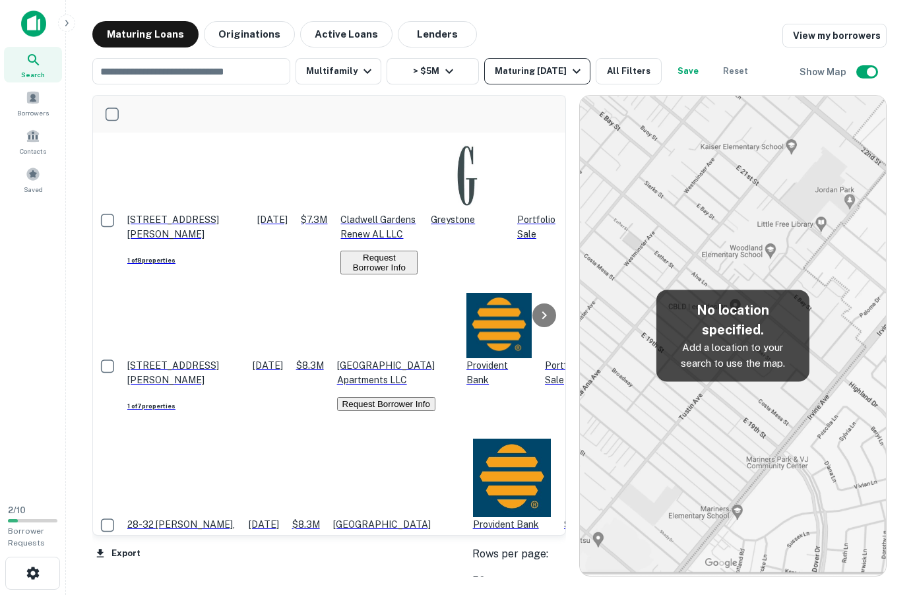
click at [527, 65] on div "Maturing [DATE]" at bounding box center [540, 71] width 90 height 16
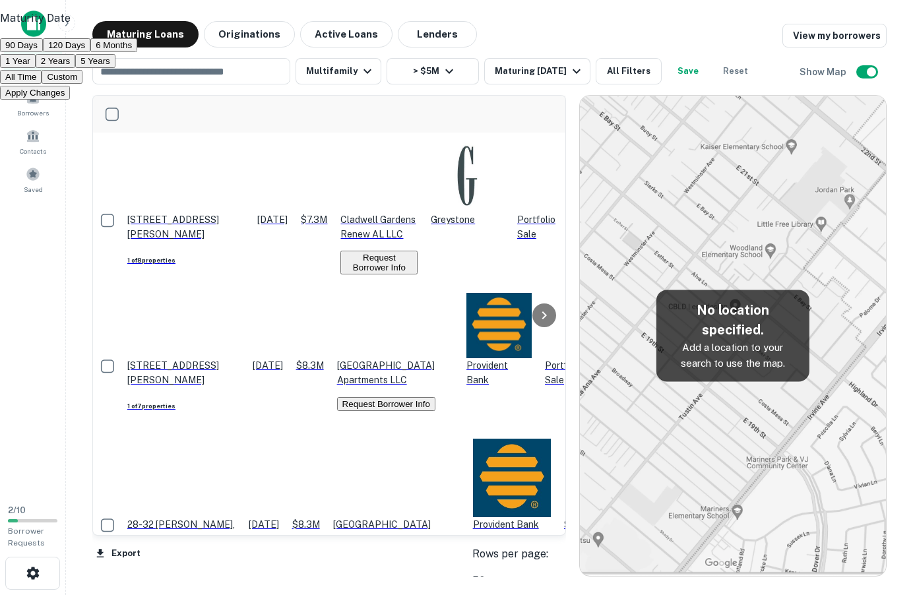
click at [43, 52] on button "90 Days" at bounding box center [21, 45] width 43 height 14
click at [70, 100] on button "Apply Changes" at bounding box center [35, 93] width 70 height 14
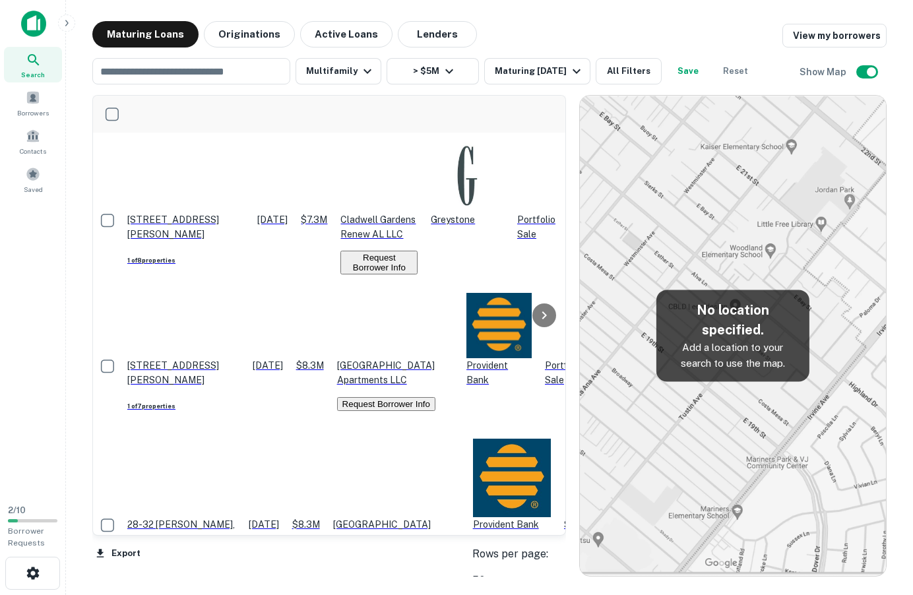
click at [433, 552] on body "Search Borrowers Contacts Saved 2 / 10 Borrower Requests Maturing Loans Origina…" at bounding box center [456, 297] width 913 height 595
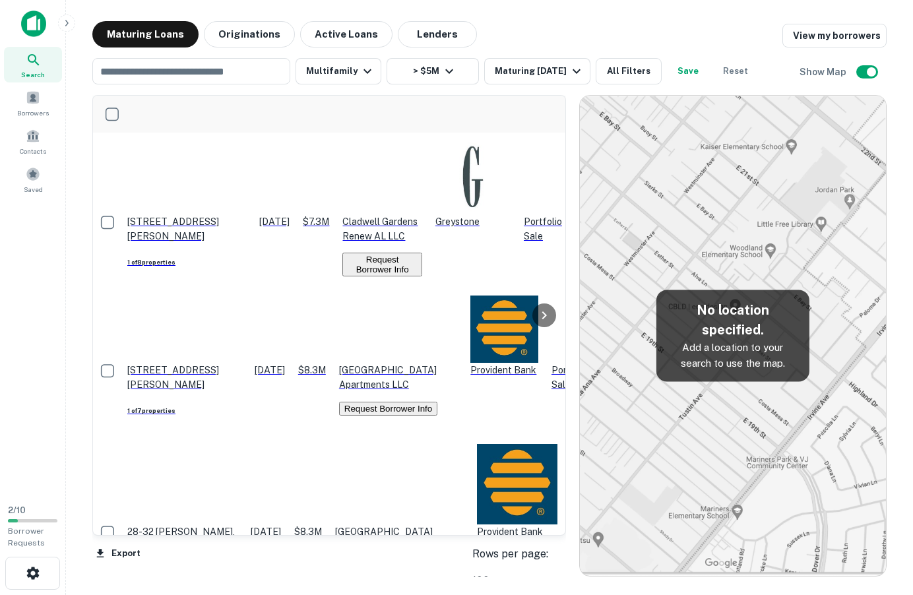
click at [179, 214] on p "1302 Piedmont Dr Nw Lenoir, NC28645" at bounding box center [186, 228] width 119 height 29
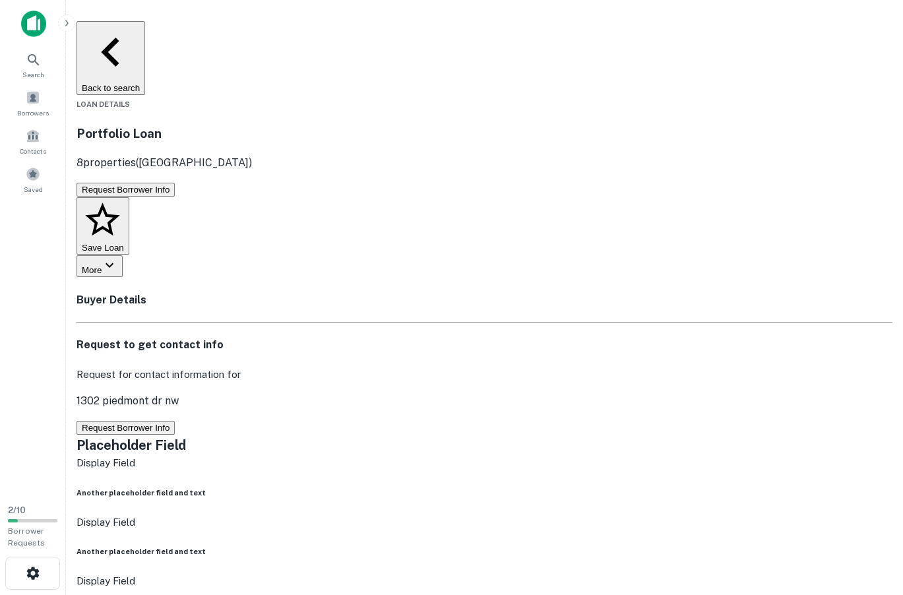
click at [102, 31] on icon "button" at bounding box center [111, 52] width 58 height 58
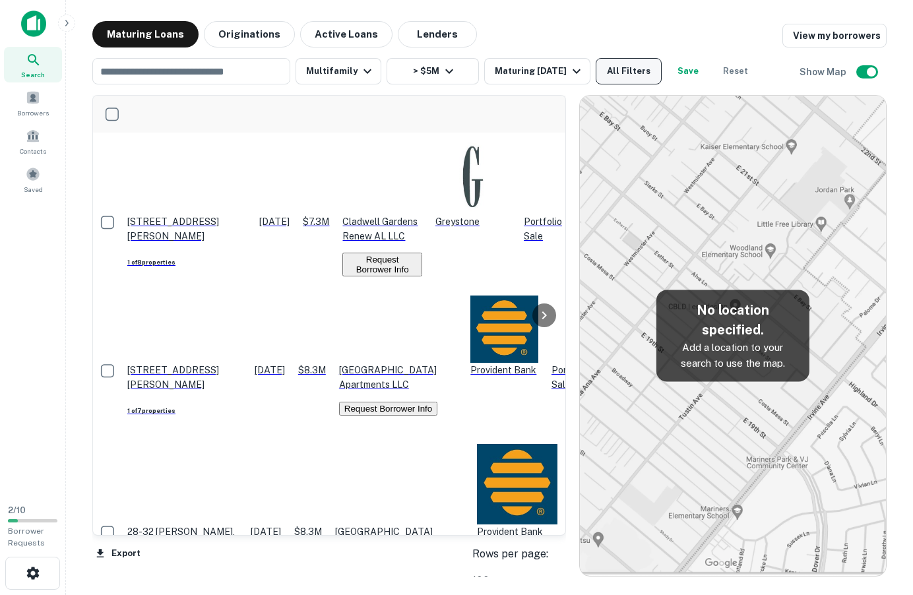
click at [641, 69] on button "All Filters" at bounding box center [629, 71] width 66 height 26
type input "*********"
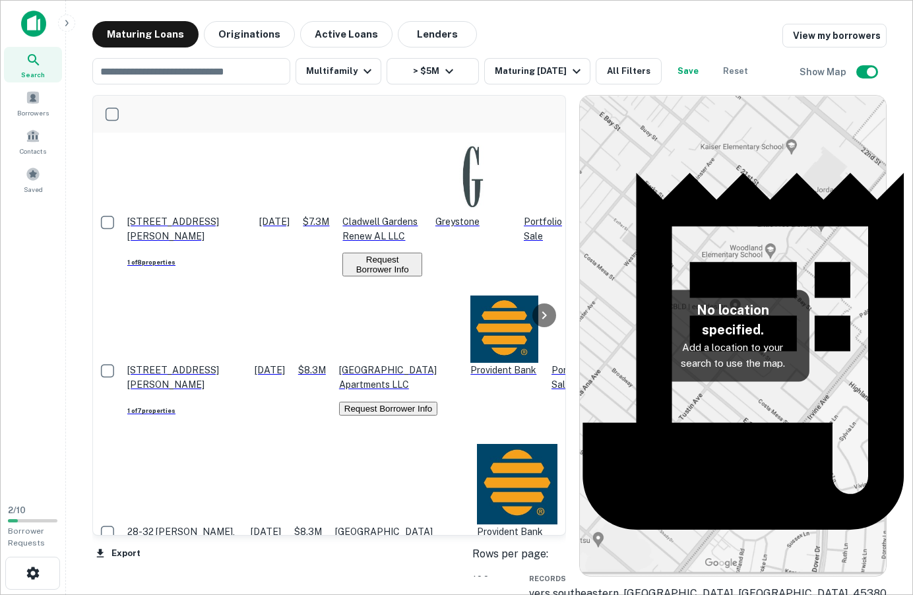
drag, startPoint x: 639, startPoint y: 120, endPoint x: 457, endPoint y: 121, distance: 182.2
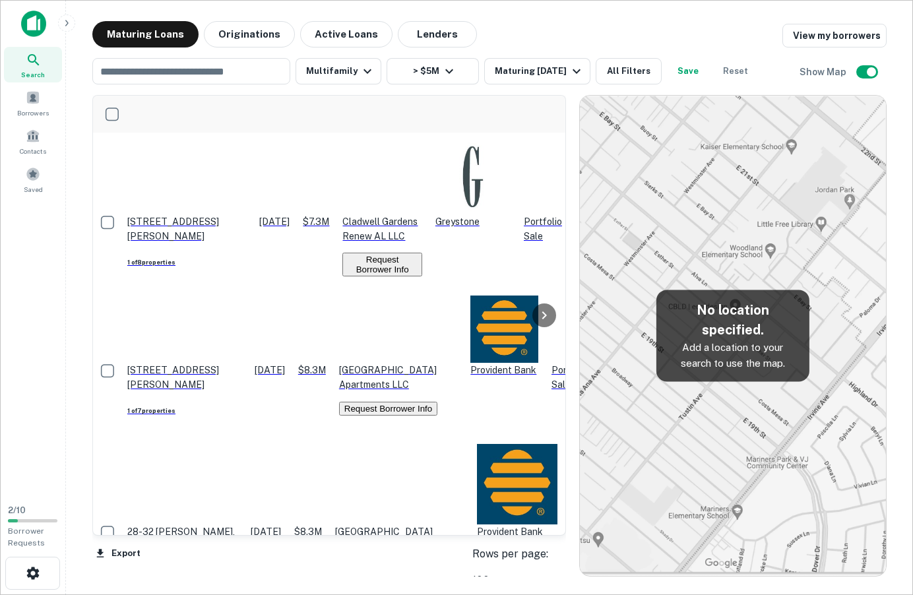
type input "**********"
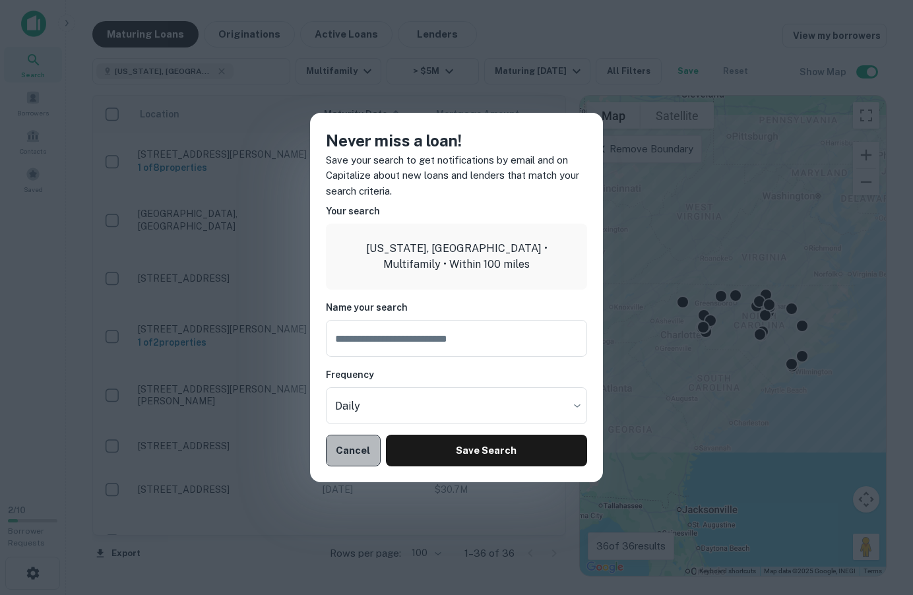
click at [348, 447] on button "Cancel" at bounding box center [353, 451] width 55 height 32
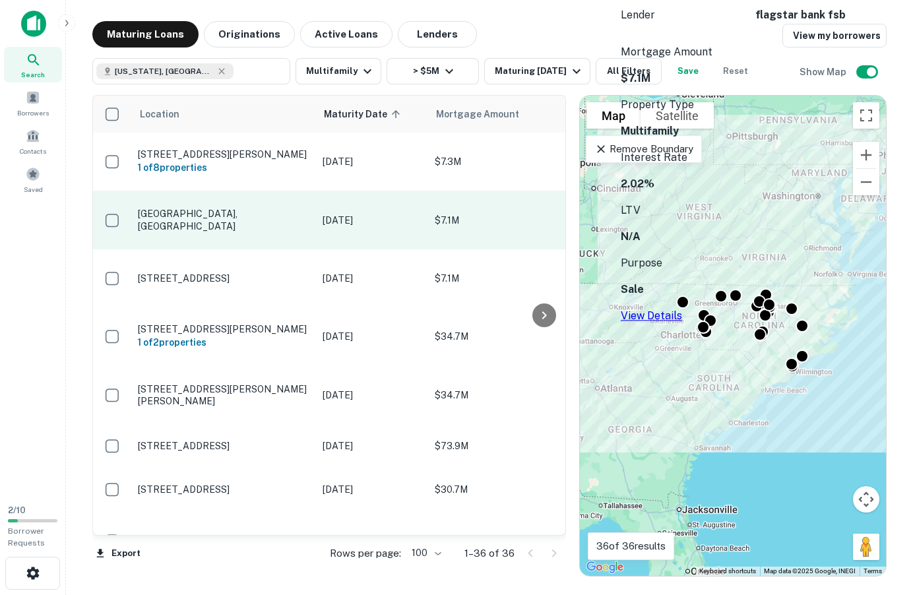
click at [188, 210] on p "Alleghany St Charlotte, NC" at bounding box center [224, 220] width 172 height 24
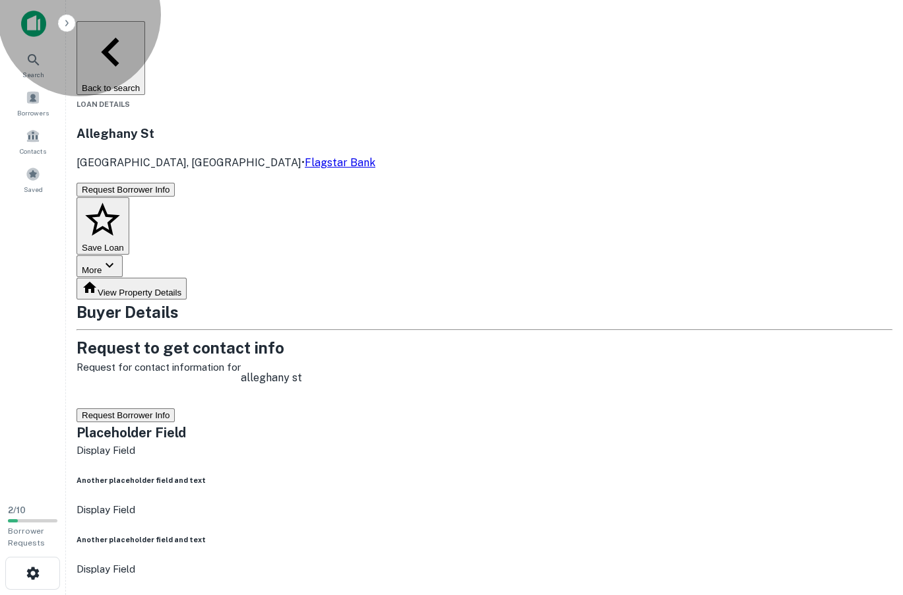
click at [175, 409] on button "Request Borrower Info" at bounding box center [126, 416] width 98 height 14
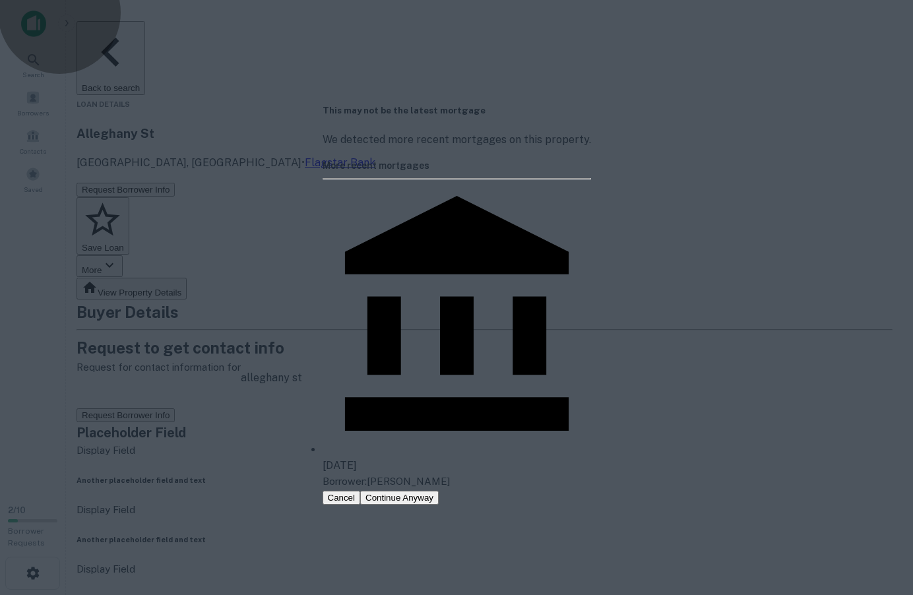
click at [439, 491] on button "Continue Anyway" at bounding box center [399, 498] width 79 height 14
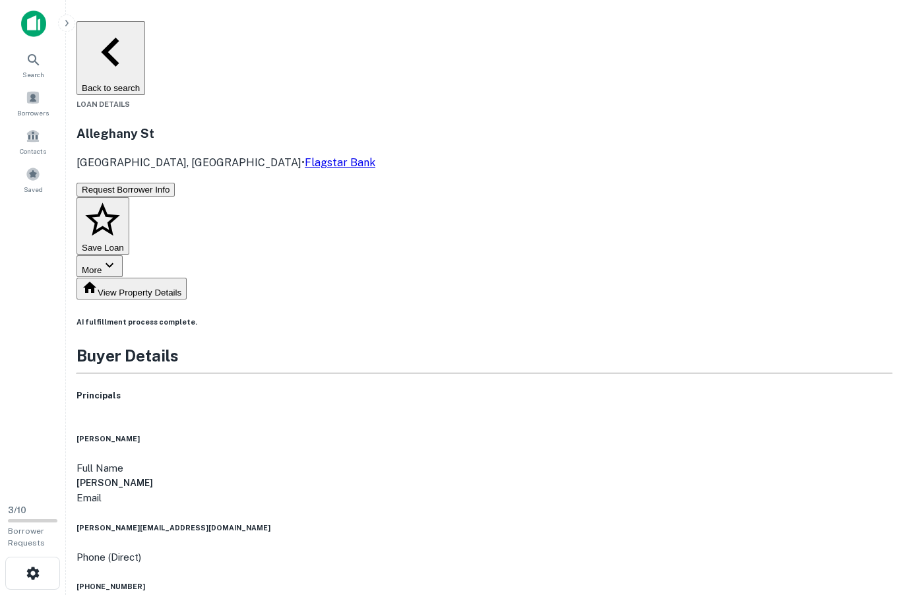
click at [102, 32] on icon "button" at bounding box center [111, 52] width 58 height 58
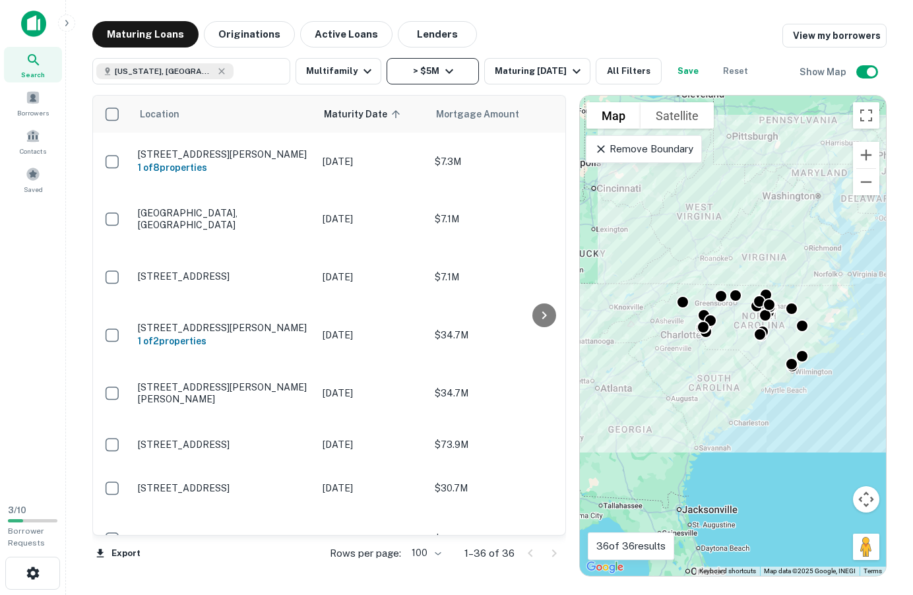
click at [448, 73] on icon "button" at bounding box center [450, 71] width 16 height 16
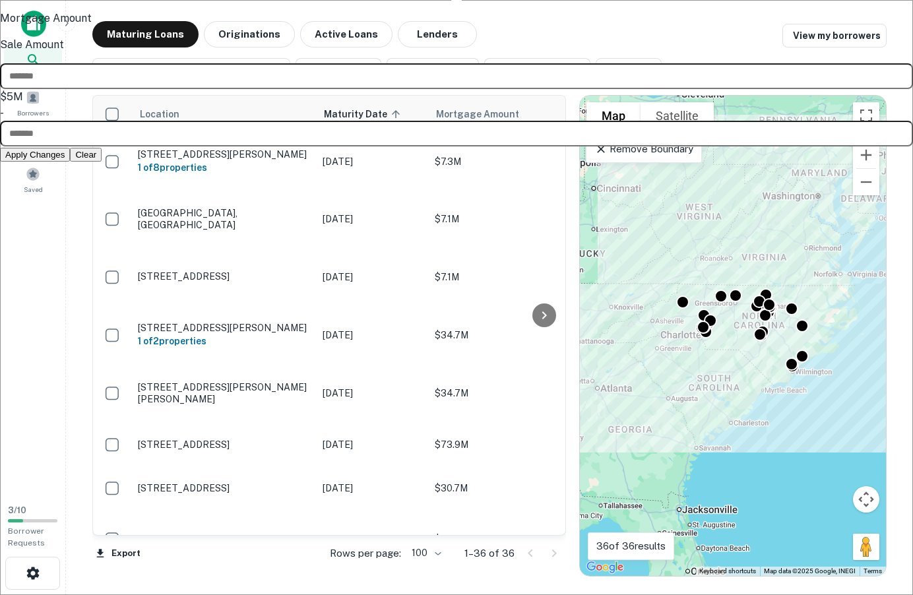
drag, startPoint x: 328, startPoint y: 148, endPoint x: 317, endPoint y: 148, distance: 11.2
click at [321, 89] on input "*******" at bounding box center [456, 76] width 913 height 26
type input "********"
click at [70, 162] on button "Apply Changes" at bounding box center [35, 155] width 70 height 14
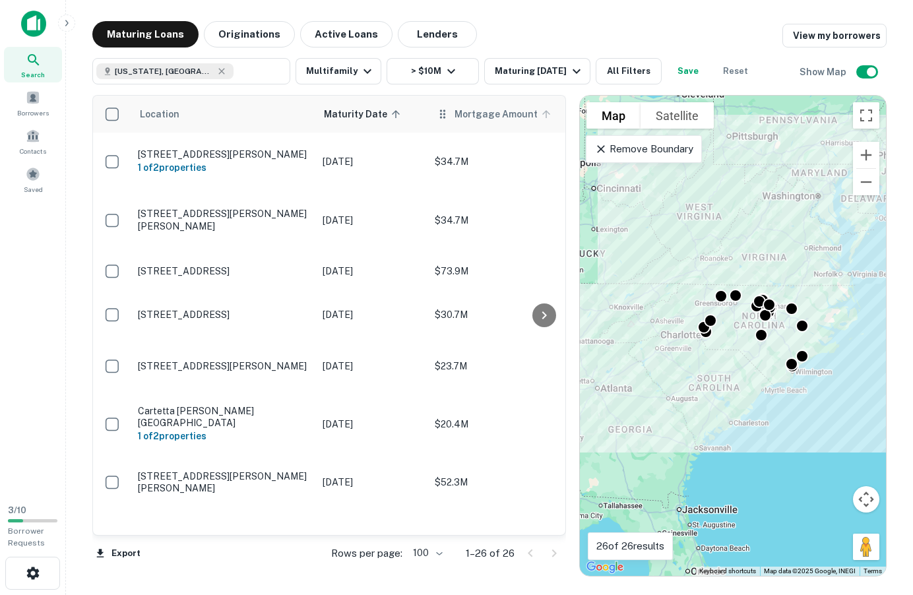
click at [482, 115] on span "Mortgage Amount" at bounding box center [505, 114] width 100 height 16
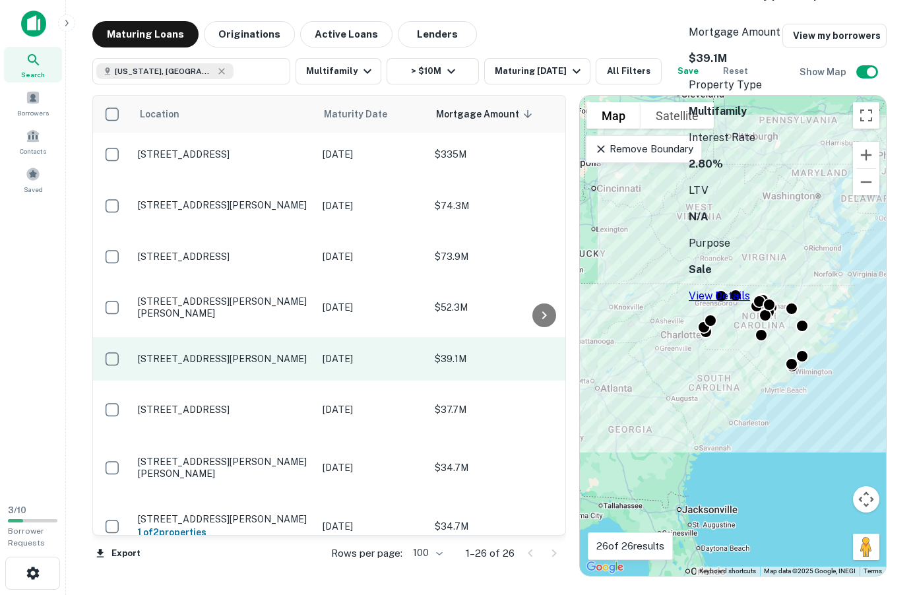
click at [187, 353] on p "208 N Harrington St Raleigh, NC27603" at bounding box center [224, 359] width 172 height 12
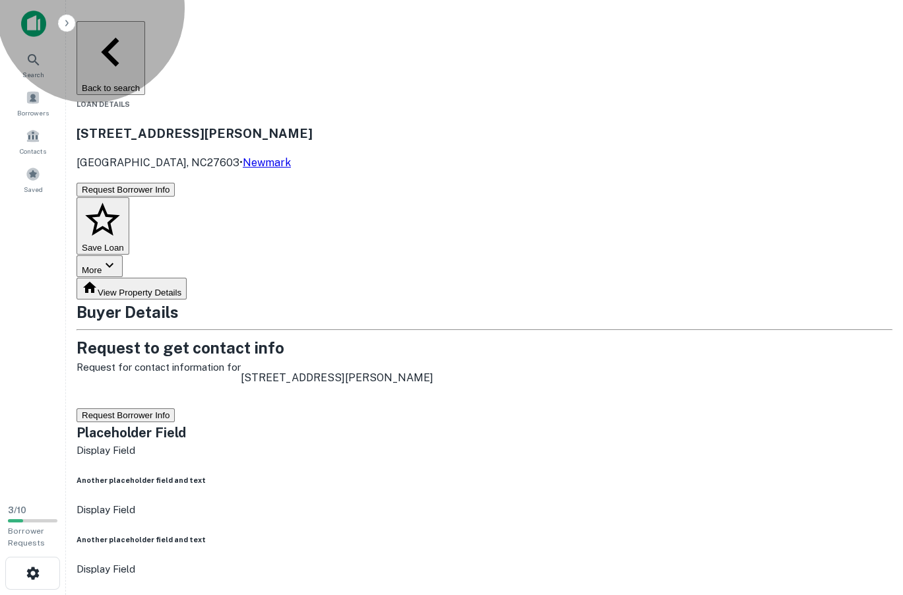
click at [175, 409] on button "Request Borrower Info" at bounding box center [126, 416] width 98 height 14
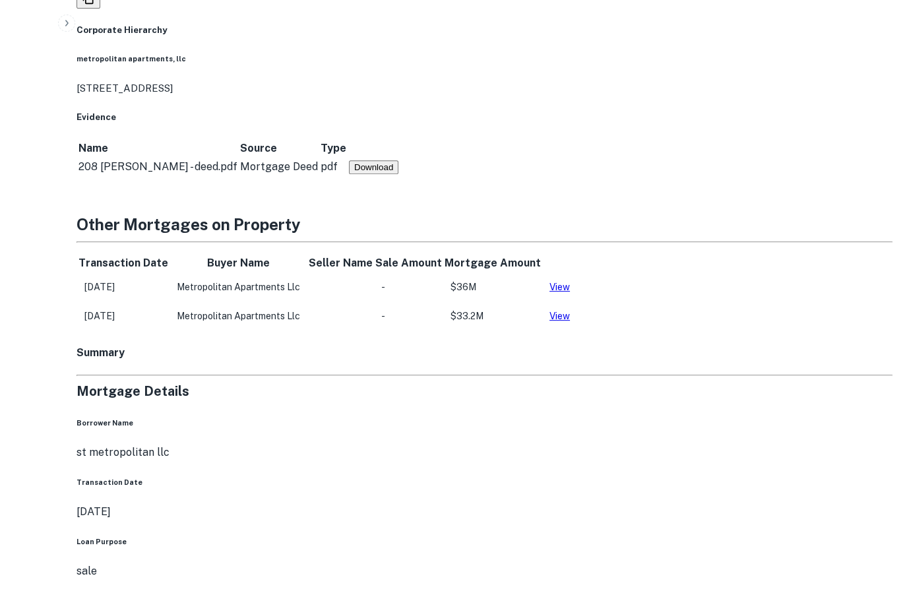
scroll to position [924, 0]
